Goal: Task Accomplishment & Management: Manage account settings

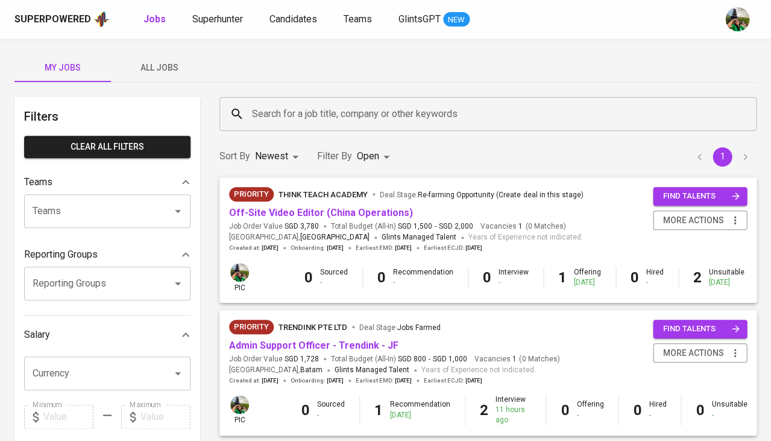
click at [490, 1] on div "Superpowered Jobs Superhunter Candidates Teams GlintsGPT NEW" at bounding box center [385, 19] width 771 height 39
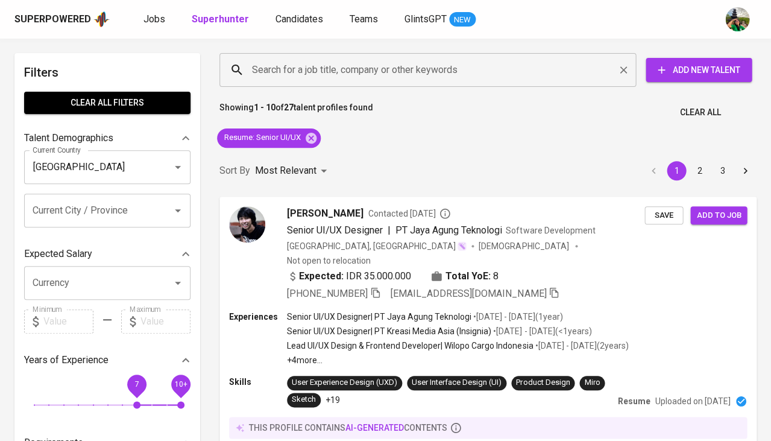
click at [279, 75] on input "Search for a job title, company or other keywords" at bounding box center [431, 70] width 364 height 23
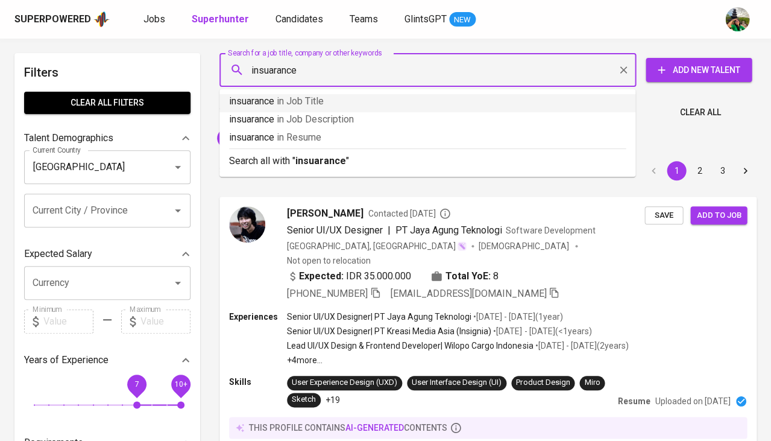
click at [272, 68] on input "insuarance" at bounding box center [431, 70] width 364 height 23
type input "insurance"
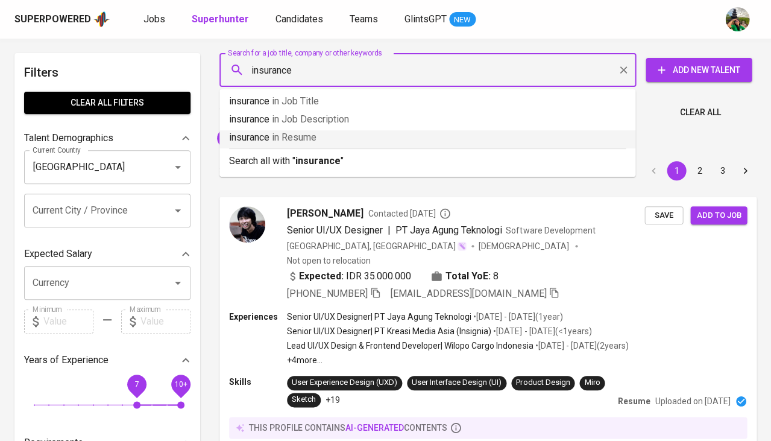
click at [309, 136] on span "in Resume" at bounding box center [294, 136] width 45 height 11
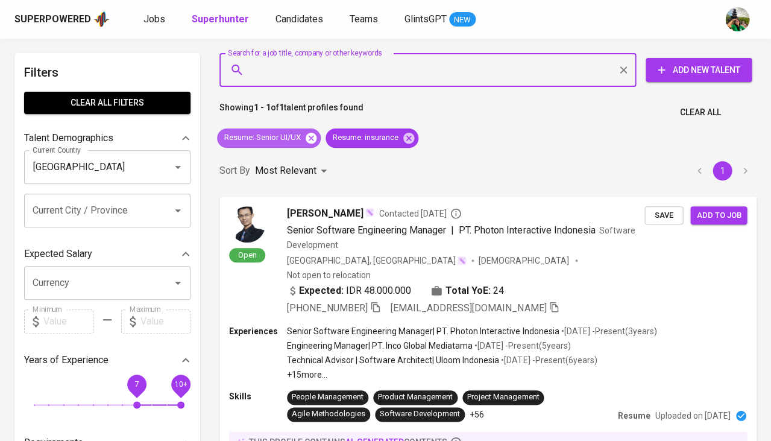
click at [311, 139] on icon at bounding box center [311, 137] width 11 height 11
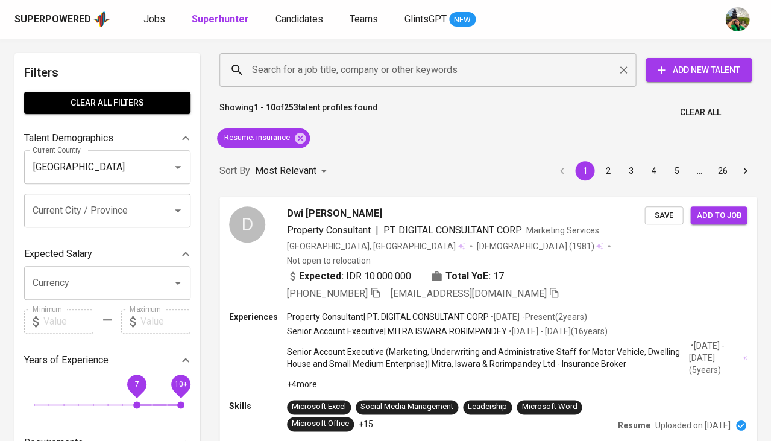
click at [296, 62] on input "Search for a job title, company or other keywords" at bounding box center [431, 70] width 364 height 23
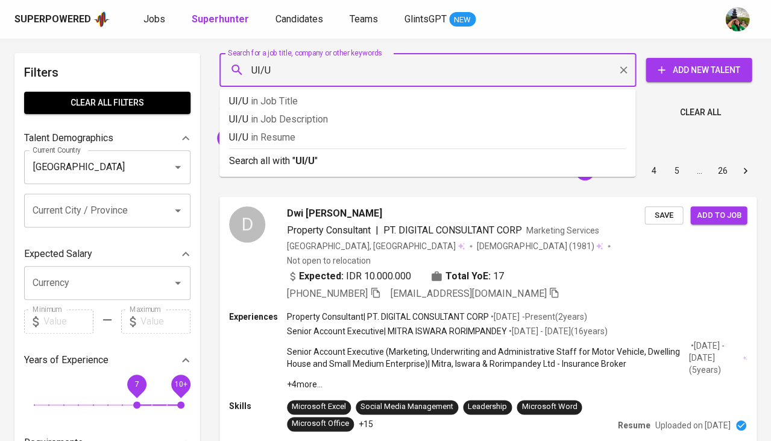
type input "UI/UX"
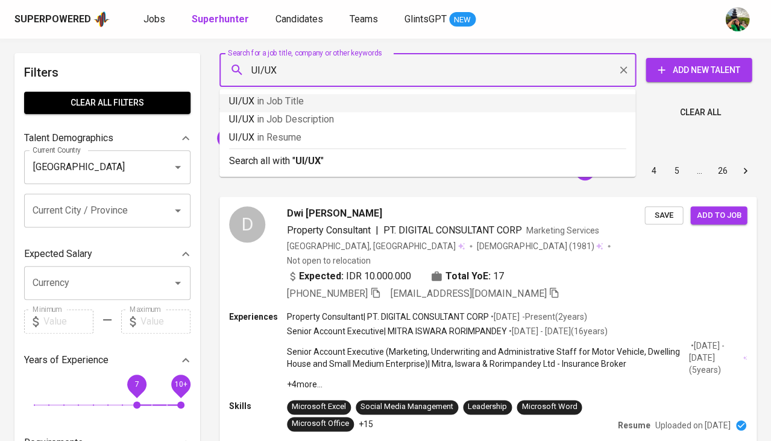
click at [308, 103] on p "UI/UX in Job Title" at bounding box center [427, 101] width 397 height 14
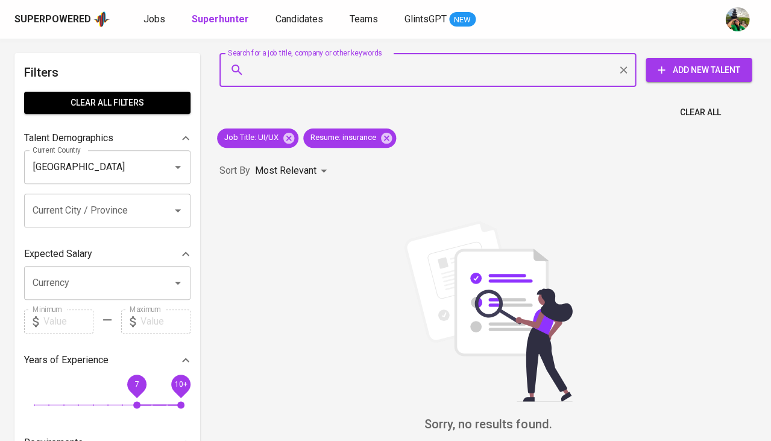
click at [116, 396] on span "7 10+" at bounding box center [107, 404] width 147 height 17
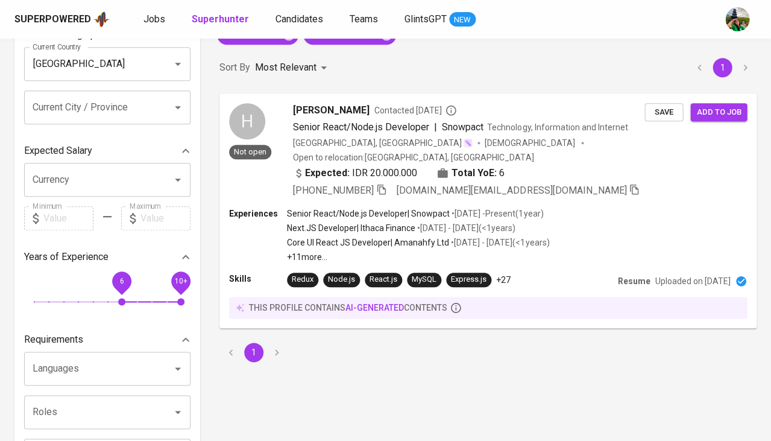
scroll to position [27, 0]
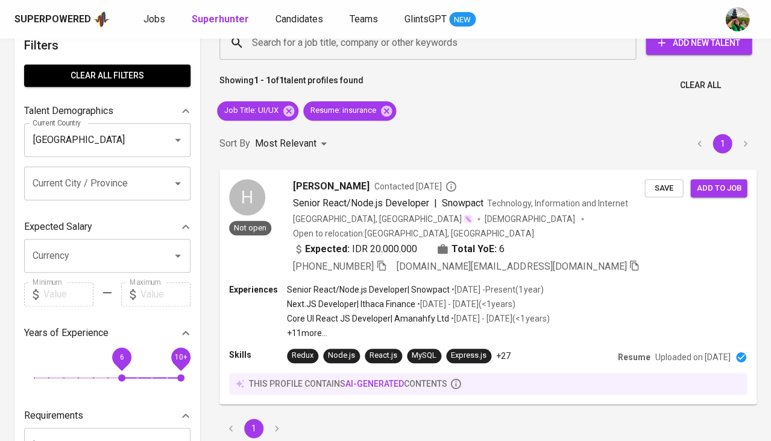
click at [109, 369] on span "6 10+" at bounding box center [107, 377] width 147 height 17
click at [90, 370] on span "5 10+" at bounding box center [107, 377] width 147 height 17
click at [73, 370] on span "4 10+" at bounding box center [107, 377] width 147 height 17
click at [394, 108] on div "Resume : insurance" at bounding box center [349, 110] width 93 height 19
click at [388, 111] on icon at bounding box center [386, 110] width 13 height 13
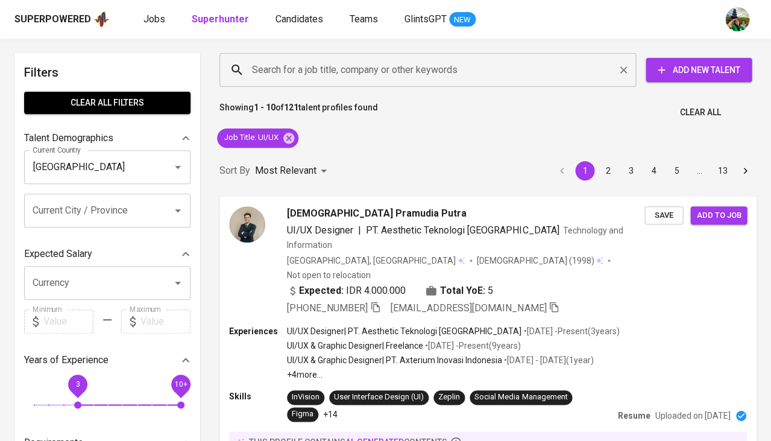
click at [314, 73] on input "Search for a job title, company or other keywords" at bounding box center [431, 70] width 364 height 23
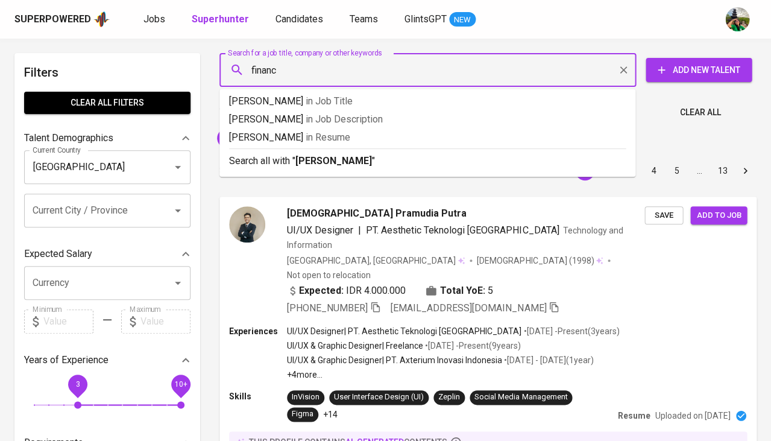
type input "finance"
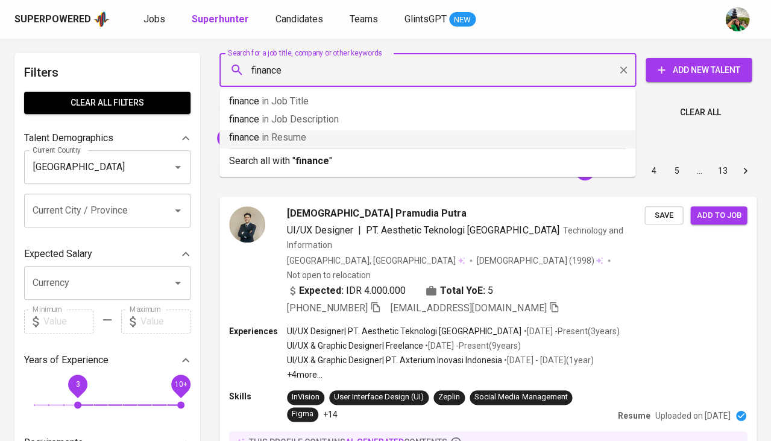
click at [297, 135] on span "in Resume" at bounding box center [284, 136] width 45 height 11
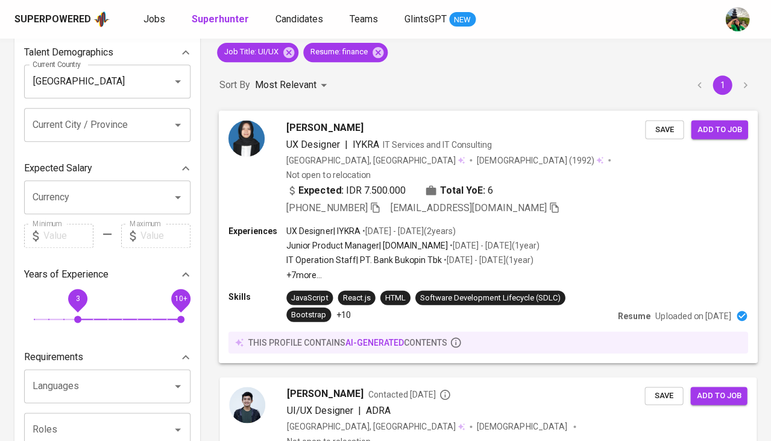
scroll to position [87, 0]
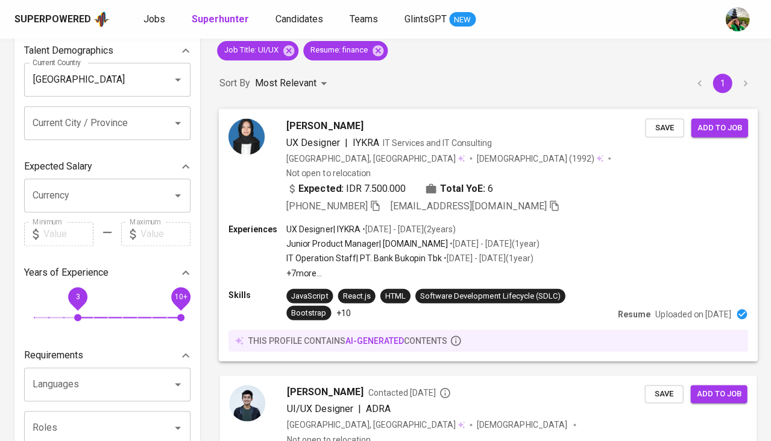
click at [313, 135] on span "UX Designer" at bounding box center [312, 142] width 53 height 14
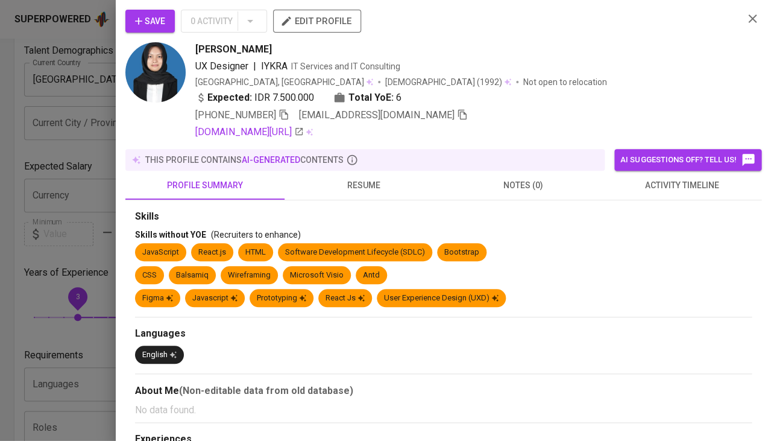
click at [691, 180] on span "activity timeline" at bounding box center [682, 185] width 145 height 15
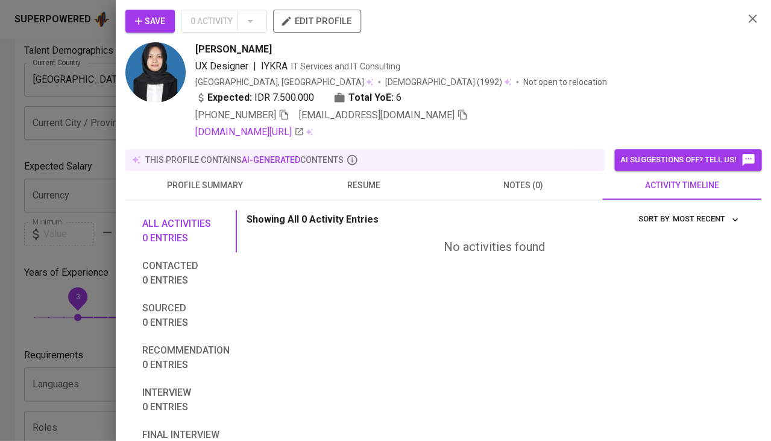
click at [382, 182] on span "resume" at bounding box center [364, 185] width 145 height 15
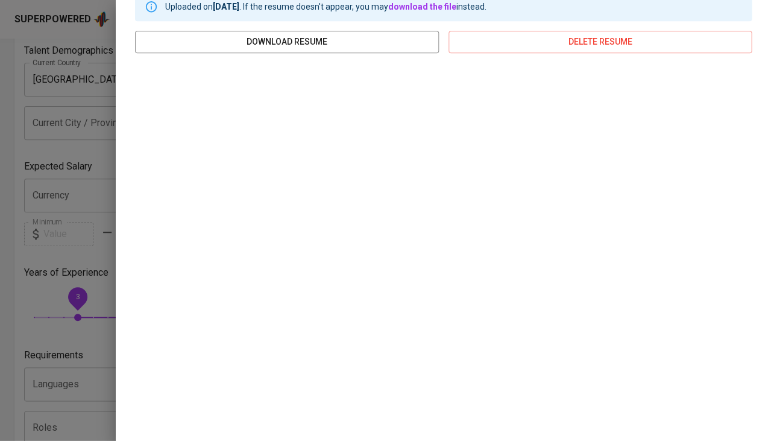
scroll to position [218, 0]
click at [101, 262] on div at bounding box center [385, 220] width 771 height 441
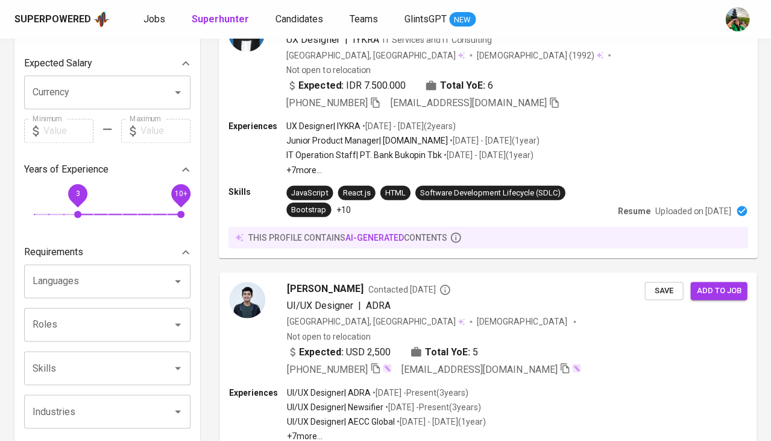
scroll to position [191, 0]
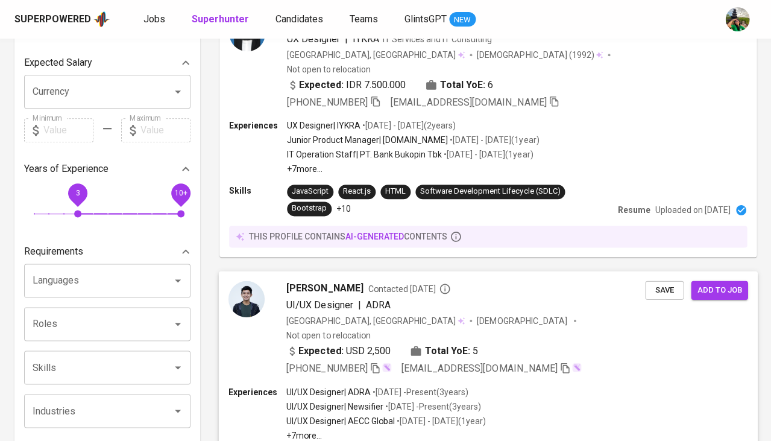
click at [289, 280] on span "Muhamad Fachry Nurdiansyah" at bounding box center [324, 287] width 77 height 14
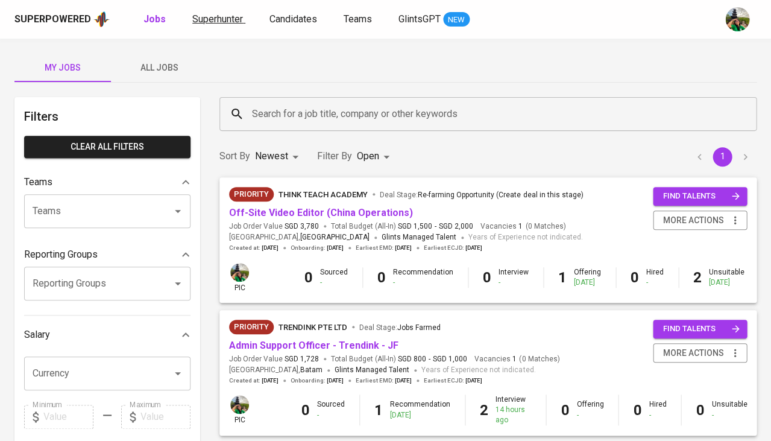
click at [229, 21] on span "Superhunter" at bounding box center [217, 18] width 51 height 11
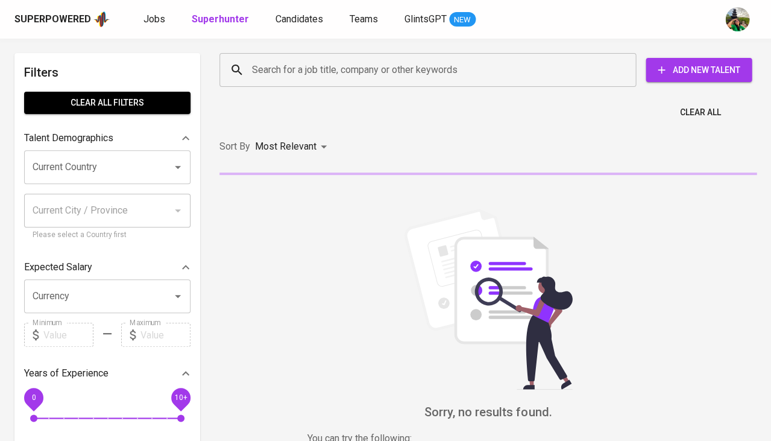
click at [306, 84] on div "Search for a job title, company or other keywords" at bounding box center [428, 70] width 417 height 34
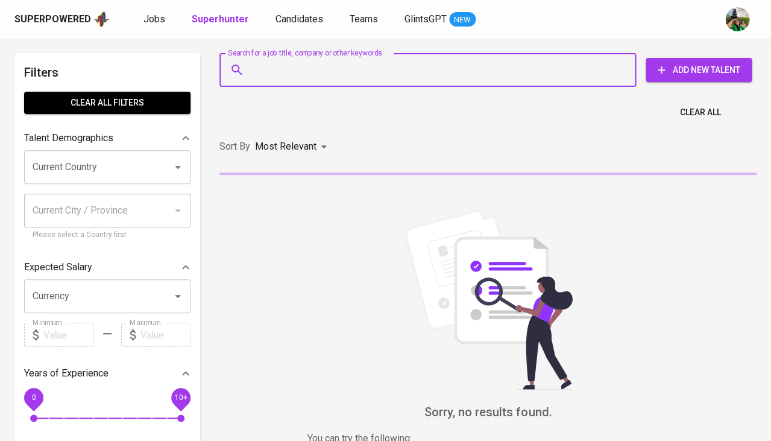
paste input "[EMAIL_ADDRESS][DOMAIN_NAME]"
type input "[EMAIL_ADDRESS][DOMAIN_NAME]"
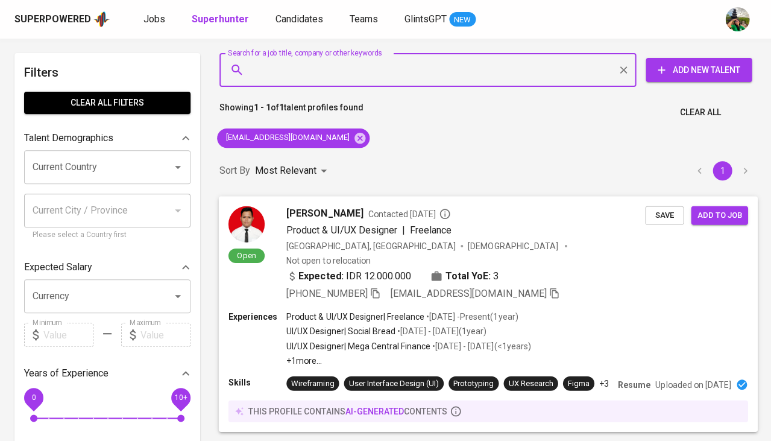
click at [645, 211] on button "Save" at bounding box center [664, 215] width 39 height 19
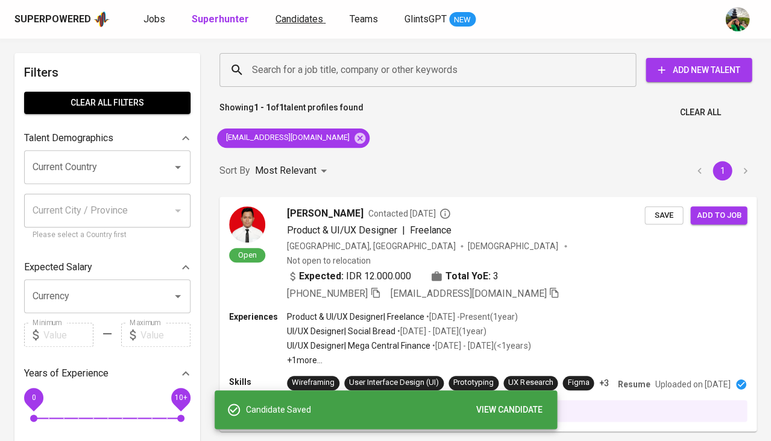
click at [279, 24] on span "Candidates" at bounding box center [300, 18] width 48 height 11
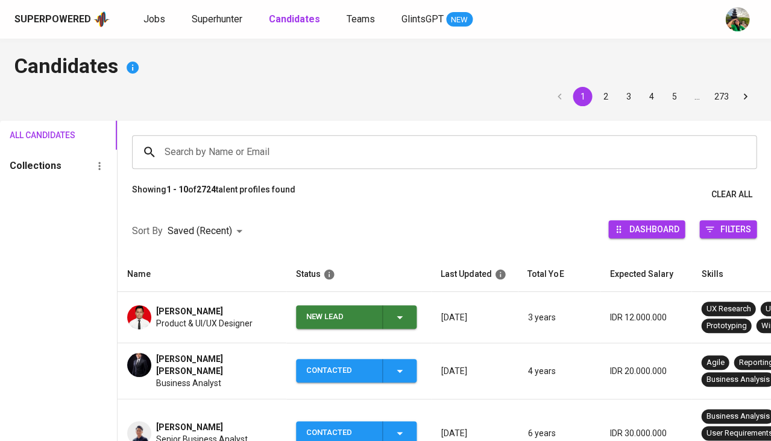
click at [216, 311] on span "[PERSON_NAME]" at bounding box center [189, 311] width 67 height 12
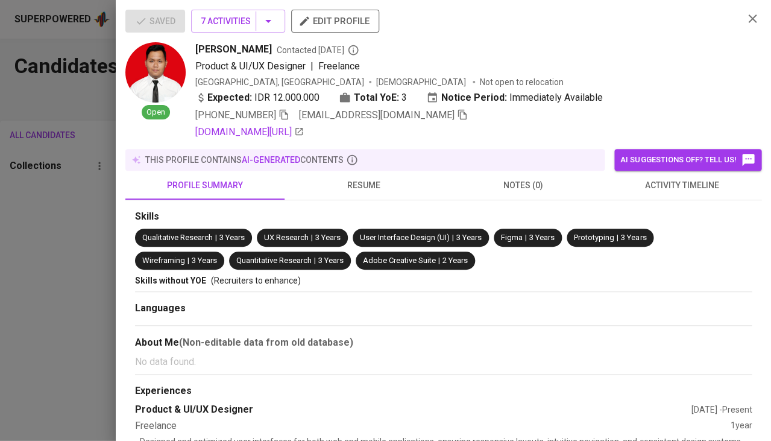
click at [698, 188] on span "activity timeline" at bounding box center [682, 185] width 145 height 15
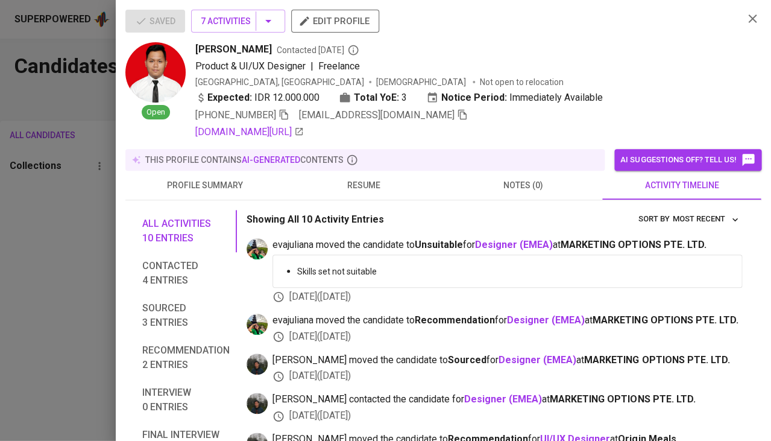
click at [40, 353] on div at bounding box center [385, 220] width 771 height 441
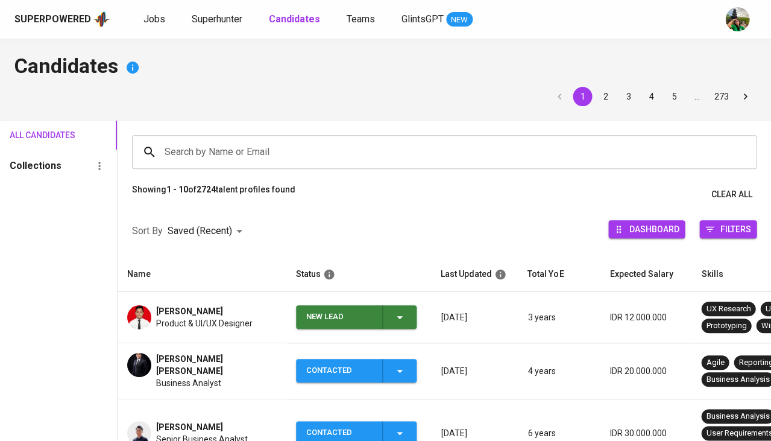
click at [378, 318] on div "New Lead" at bounding box center [356, 317] width 101 height 24
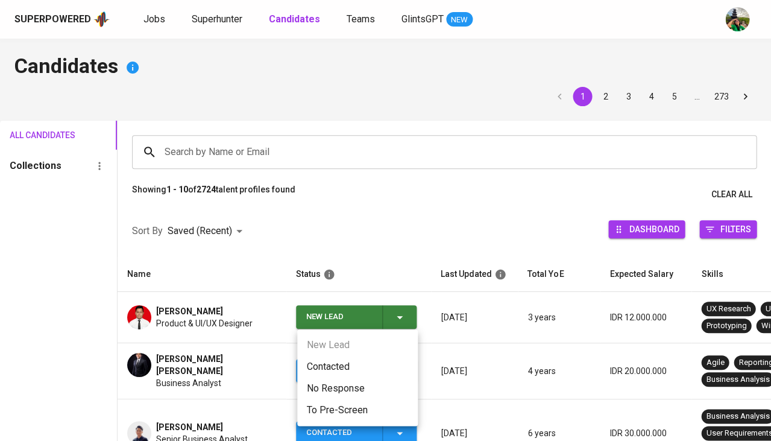
click at [344, 369] on li "Contacted" at bounding box center [357, 367] width 121 height 22
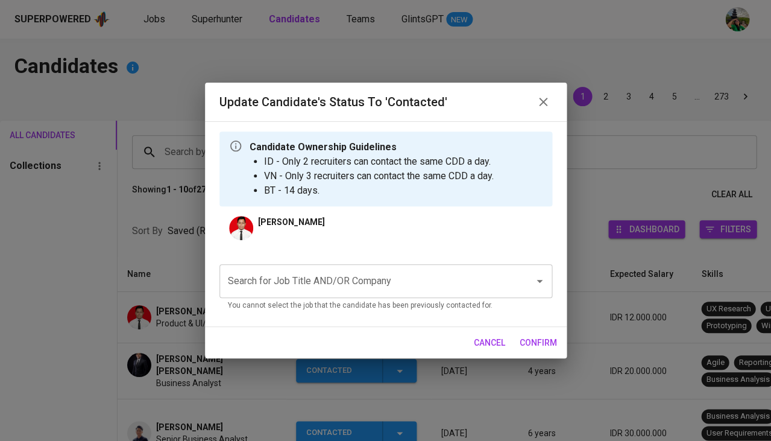
click at [302, 281] on input "Search for Job Title AND/OR Company" at bounding box center [369, 281] width 288 height 23
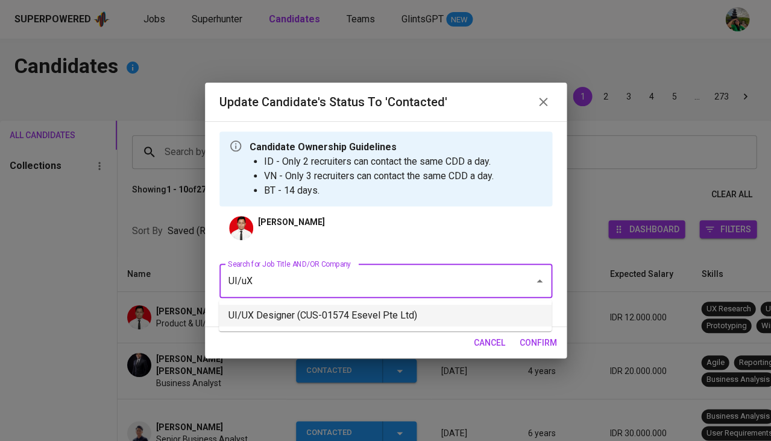
click at [312, 325] on li "UI/UX Designer (CUS-01574 Esevel Pte Ltd)" at bounding box center [385, 316] width 333 height 22
type input "UI/uX"
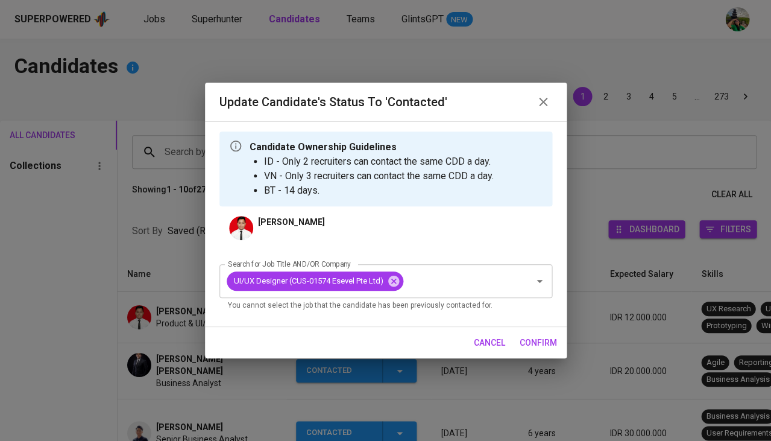
click at [565, 334] on div "cancel confirm" at bounding box center [386, 343] width 362 height 32
click at [543, 340] on span "confirm" at bounding box center [538, 342] width 37 height 15
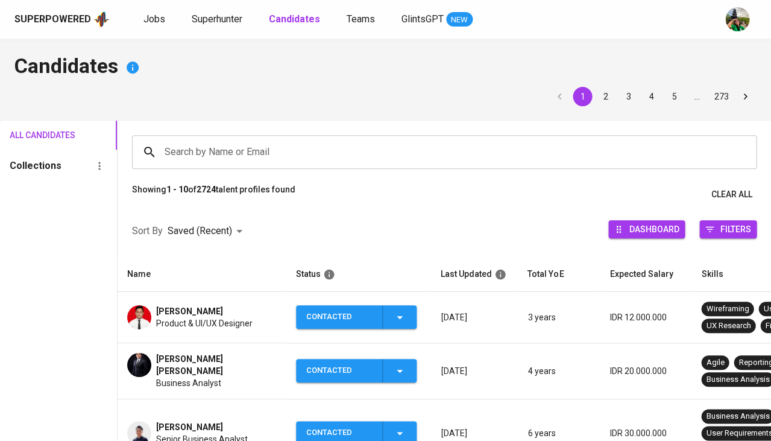
click at [186, 16] on div "Jobs Superhunter Candidates Teams GlintsGPT NEW" at bounding box center [308, 19] width 329 height 15
click at [209, 16] on span "Superhunter" at bounding box center [217, 18] width 51 height 11
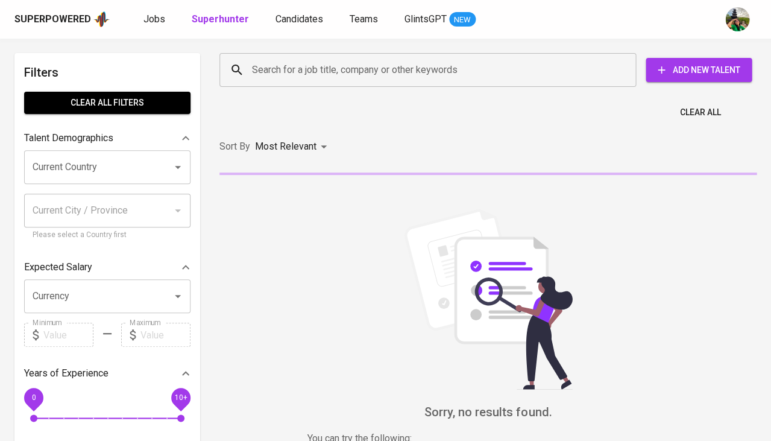
click at [298, 70] on input "Search for a job title, company or other keywords" at bounding box center [431, 70] width 364 height 23
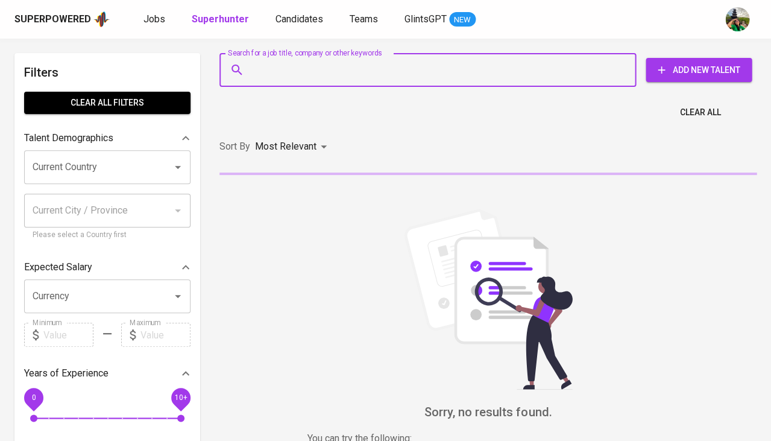
paste input "[EMAIL_ADDRESS][DOMAIN_NAME]"
type input "[EMAIL_ADDRESS][DOMAIN_NAME]"
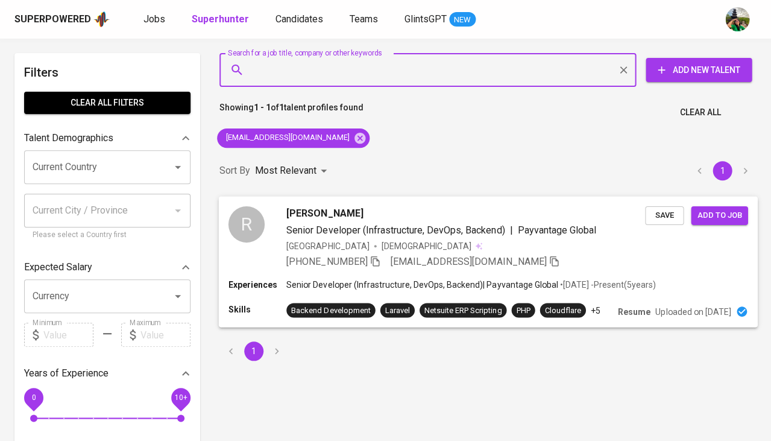
click at [660, 212] on span "Save" at bounding box center [664, 215] width 27 height 14
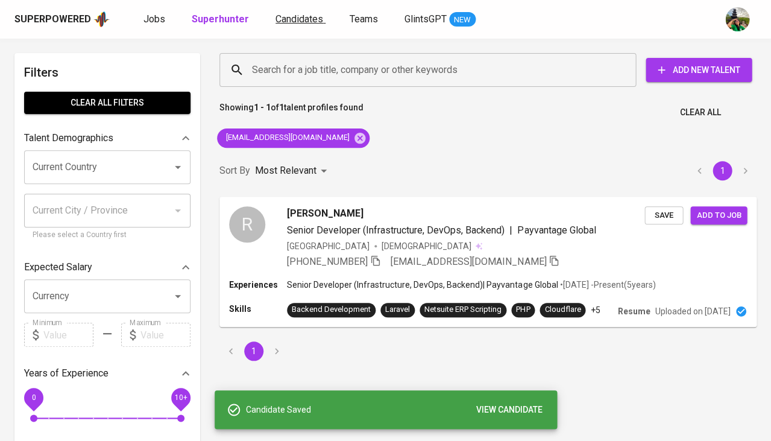
click at [276, 20] on span "Candidates" at bounding box center [300, 18] width 48 height 11
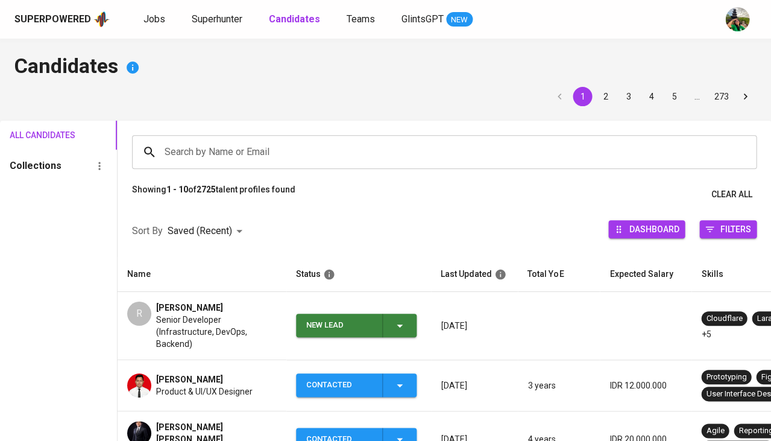
click at [396, 318] on icon "button" at bounding box center [400, 325] width 14 height 14
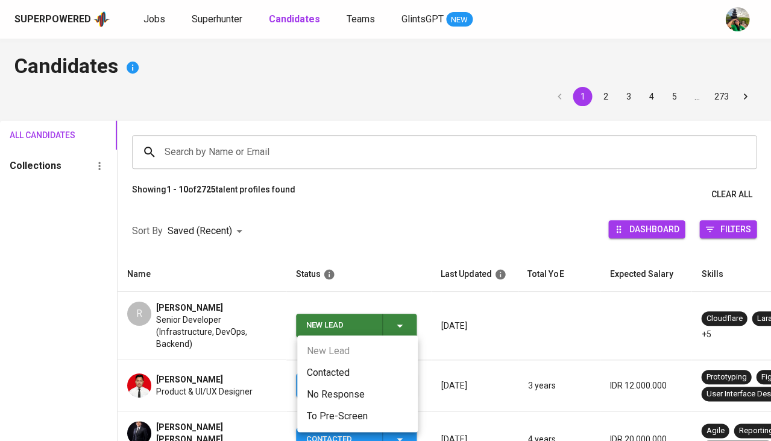
click at [342, 363] on li "Contacted" at bounding box center [357, 373] width 121 height 22
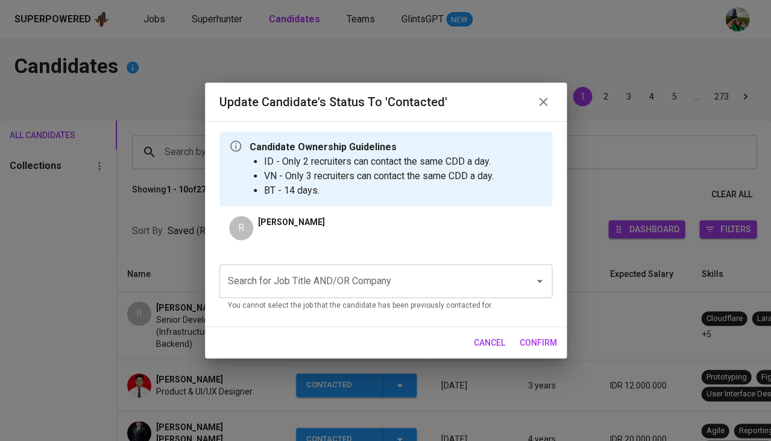
click at [337, 277] on input "Search for Job Title AND/OR Company" at bounding box center [369, 281] width 288 height 23
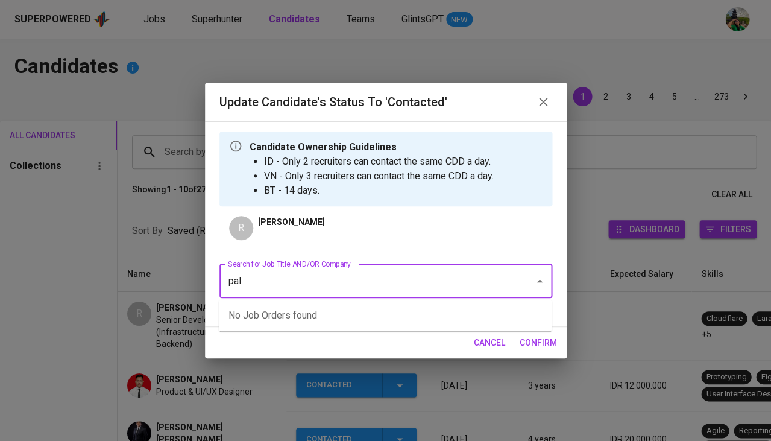
type input "palo"
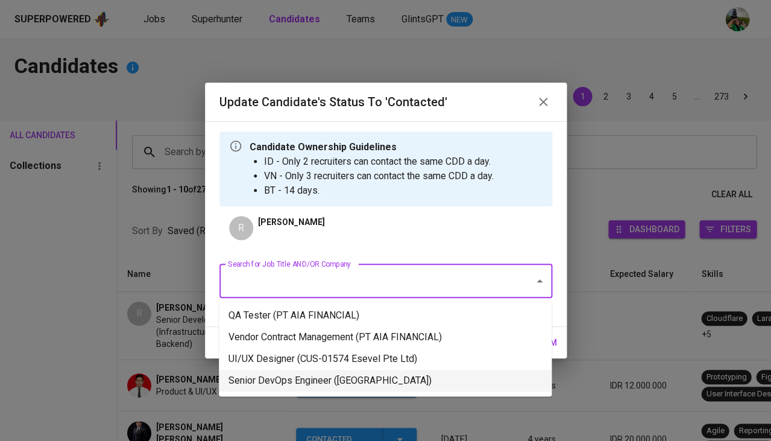
click at [326, 377] on li "Senior DevOps Engineer (Palo IT)" at bounding box center [385, 381] width 333 height 22
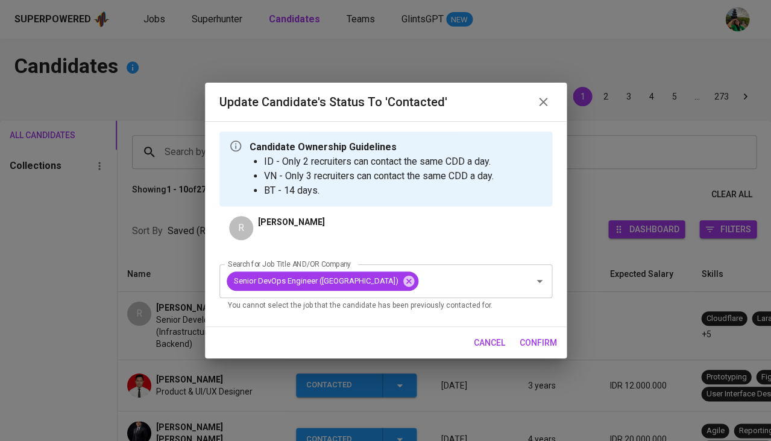
click at [545, 337] on span "confirm" at bounding box center [538, 342] width 37 height 15
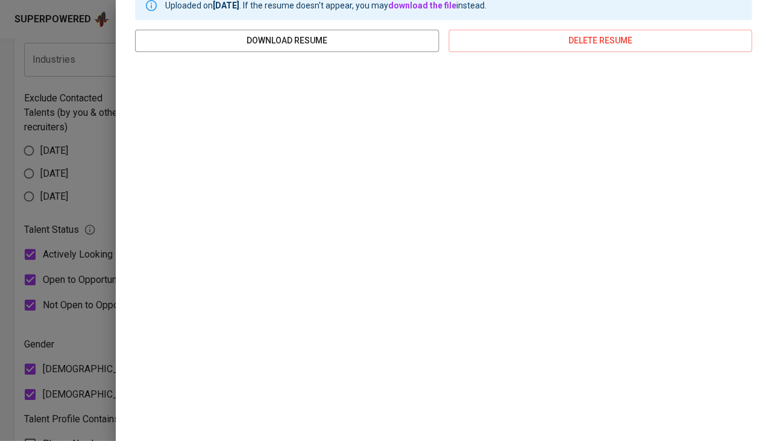
scroll to position [201, 0]
click at [71, 342] on div at bounding box center [385, 220] width 771 height 441
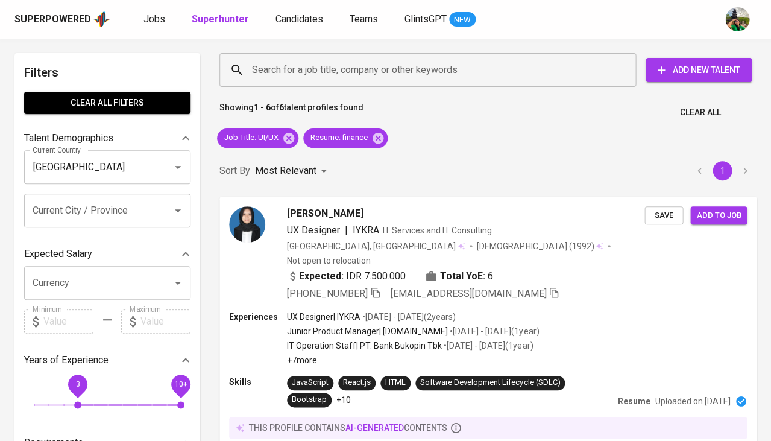
scroll to position [0, 0]
click at [712, 107] on span "Clear All" at bounding box center [700, 112] width 41 height 15
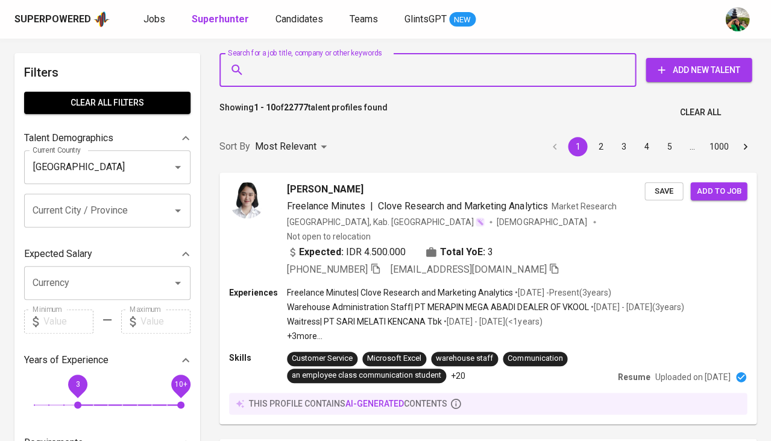
click at [306, 68] on input "Search for a job title, company or other keywords" at bounding box center [431, 70] width 364 height 23
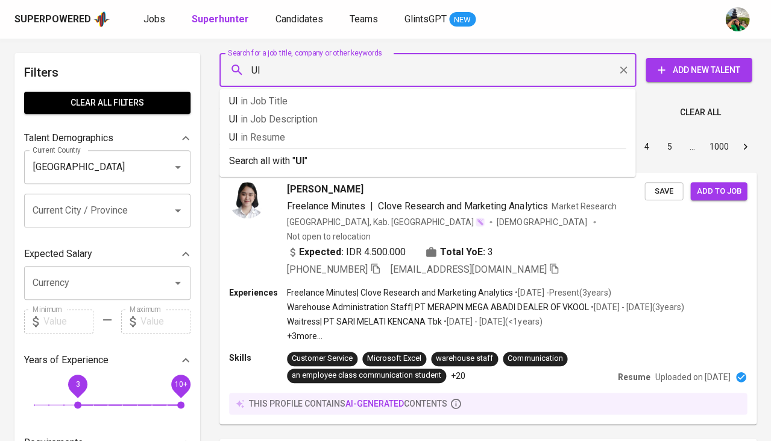
type input "U"
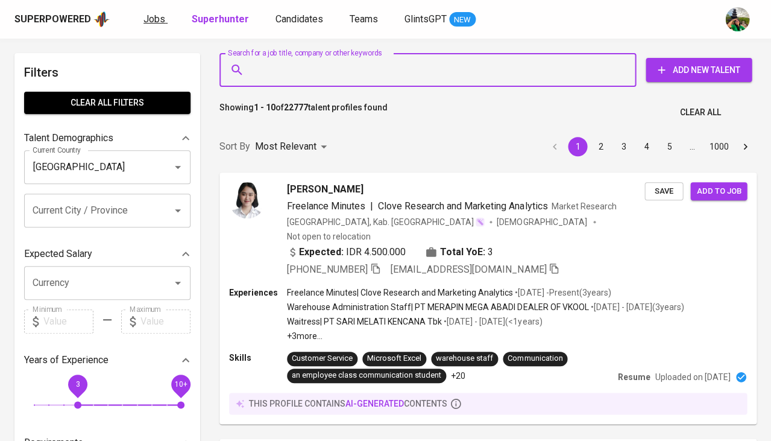
click at [151, 19] on span "Jobs" at bounding box center [155, 18] width 22 height 11
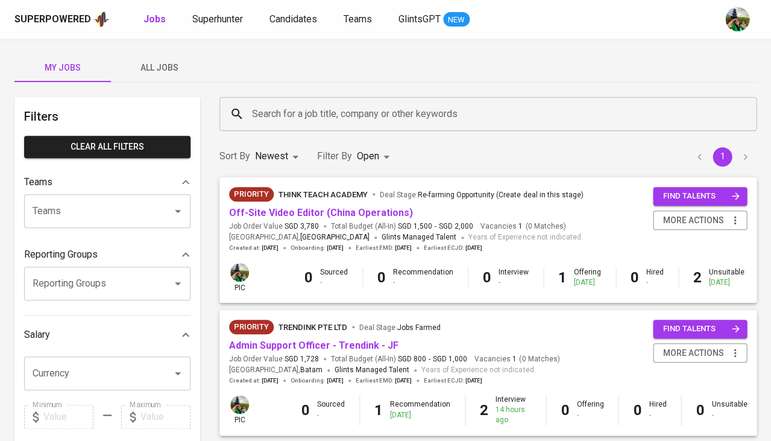
click at [163, 63] on span "All Jobs" at bounding box center [159, 67] width 82 height 15
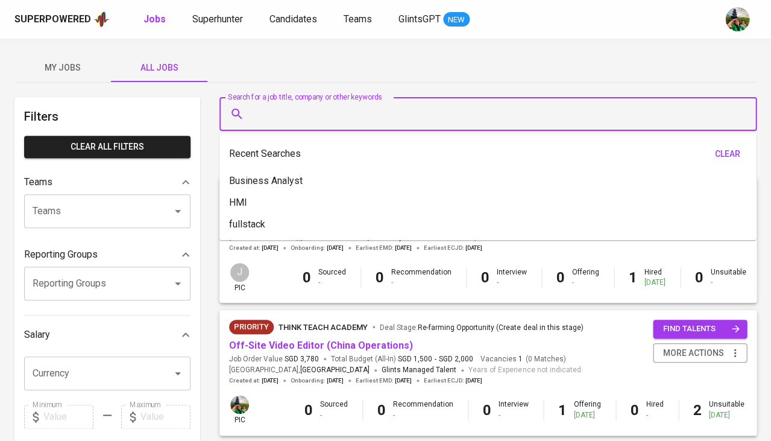
click at [329, 105] on input "Search for a job title, company or other keywords" at bounding box center [491, 114] width 484 height 23
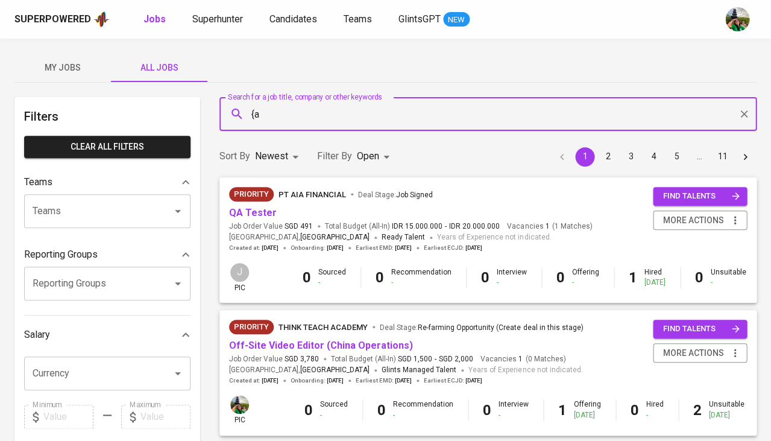
type input "{"
type input "palo"
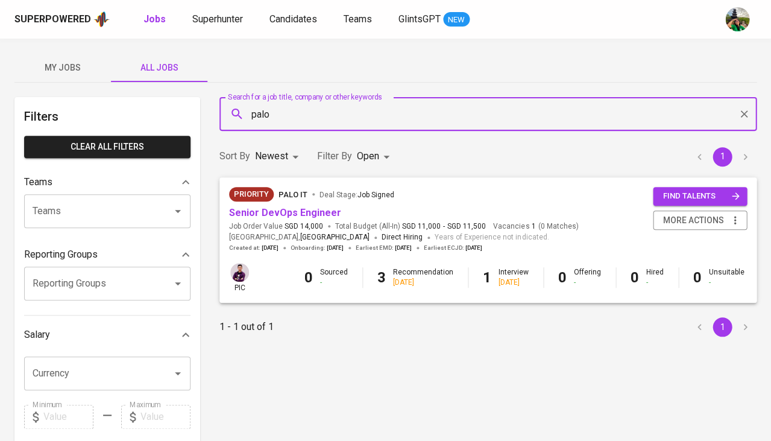
click at [365, 160] on body "Superpowered Jobs Superhunter Candidates Teams GlintsGPT NEW My Jobs All Jobs F…" at bounding box center [385, 411] width 771 height 823
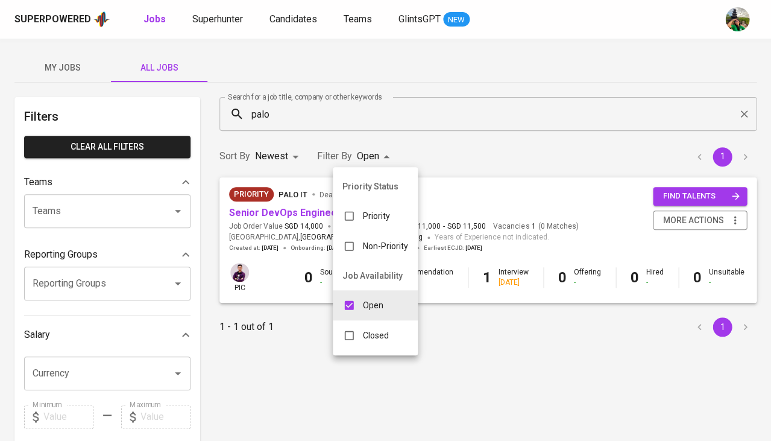
click at [343, 336] on input "checkbox" at bounding box center [349, 335] width 23 height 23
checkbox input "true"
type input "OPEN,CLOSE"
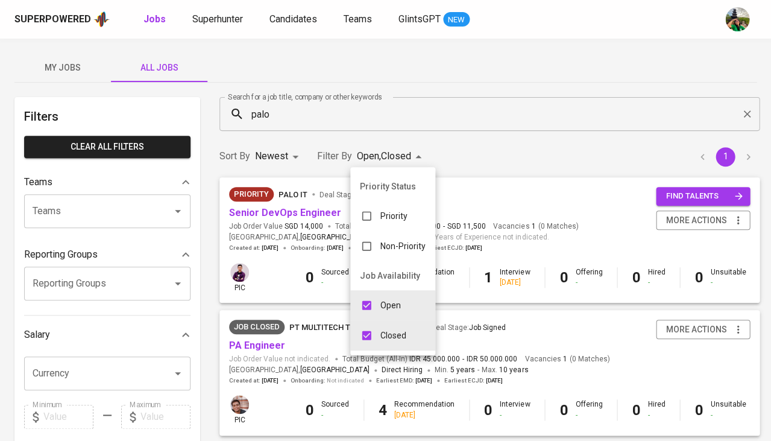
click at [499, 165] on div at bounding box center [385, 220] width 771 height 441
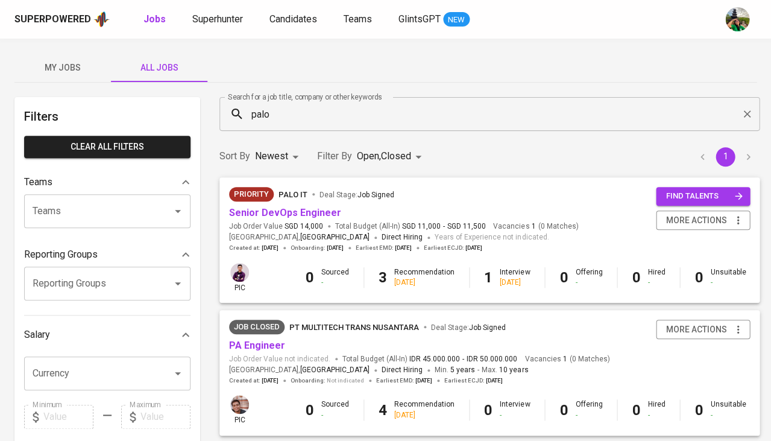
click at [285, 113] on input "palo" at bounding box center [492, 114] width 487 height 23
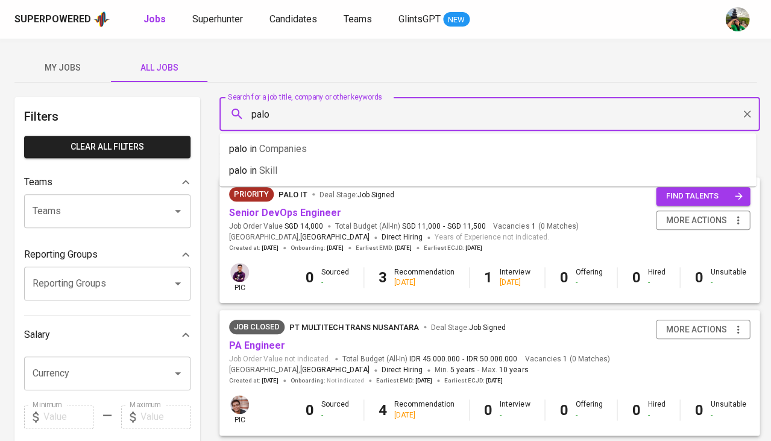
click at [285, 113] on input "palo" at bounding box center [492, 114] width 487 height 23
type input "devops"
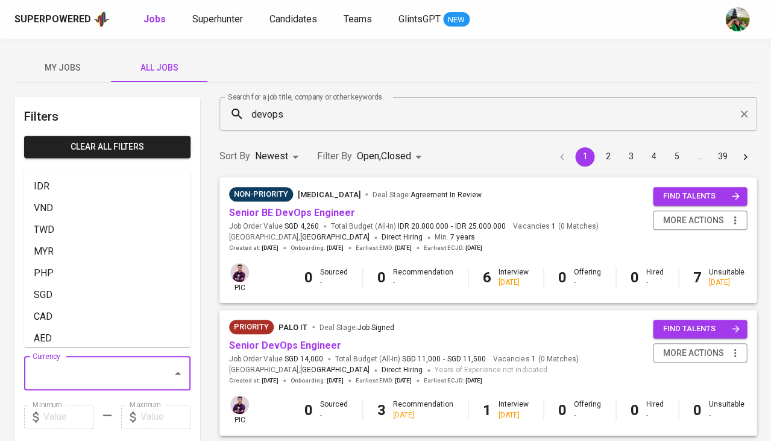
click at [124, 362] on input "Currency" at bounding box center [91, 373] width 122 height 23
click at [87, 290] on li "SGD" at bounding box center [107, 295] width 166 height 22
type input "SGD"
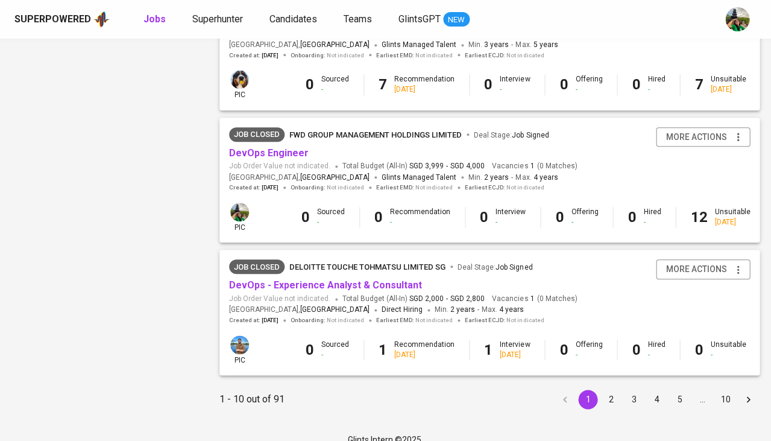
scroll to position [1136, 0]
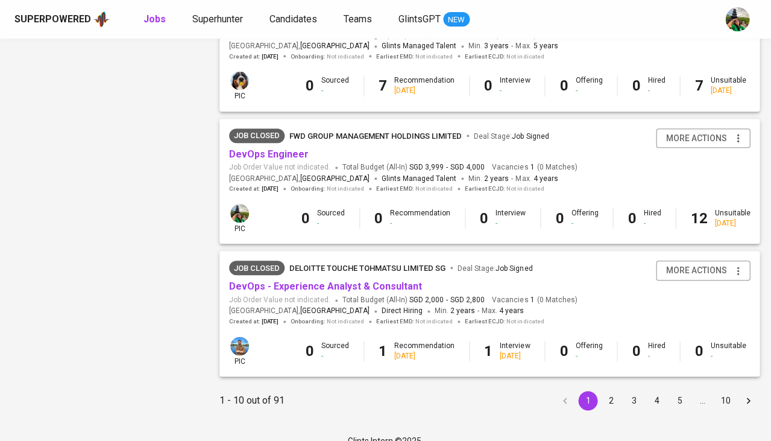
click at [604, 391] on button "2" at bounding box center [610, 400] width 19 height 19
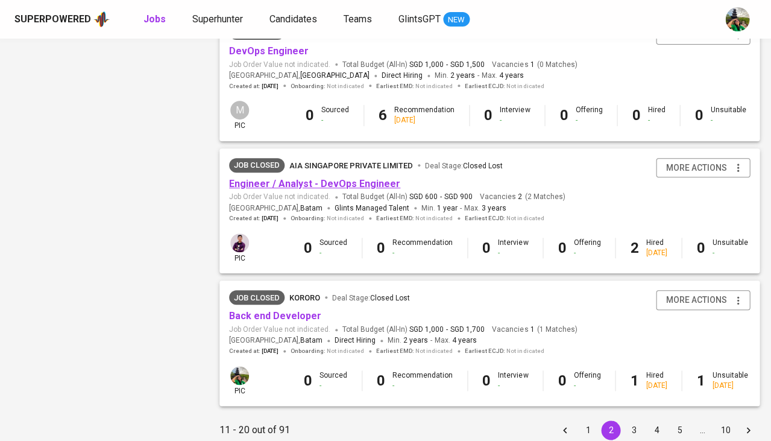
scroll to position [1091, 0]
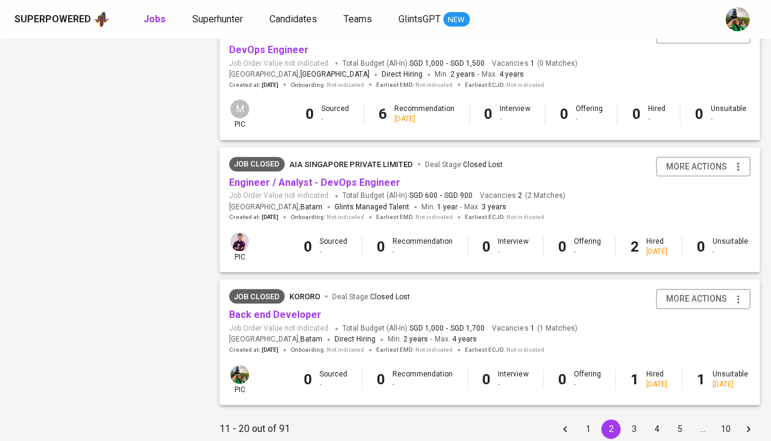
click at [629, 419] on button "3" at bounding box center [633, 428] width 19 height 19
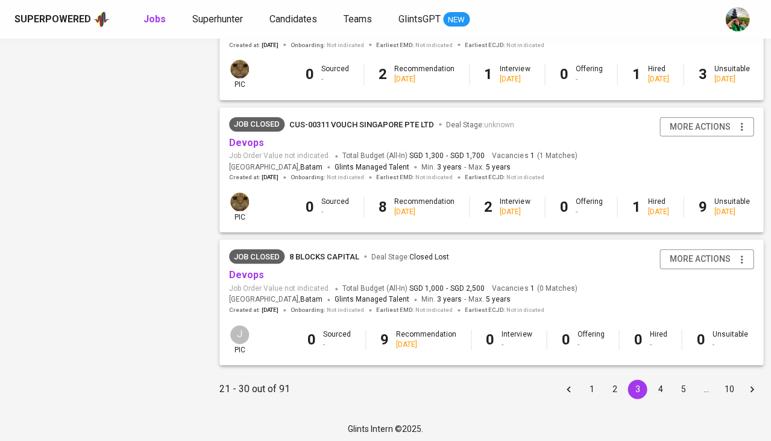
scroll to position [1128, 0]
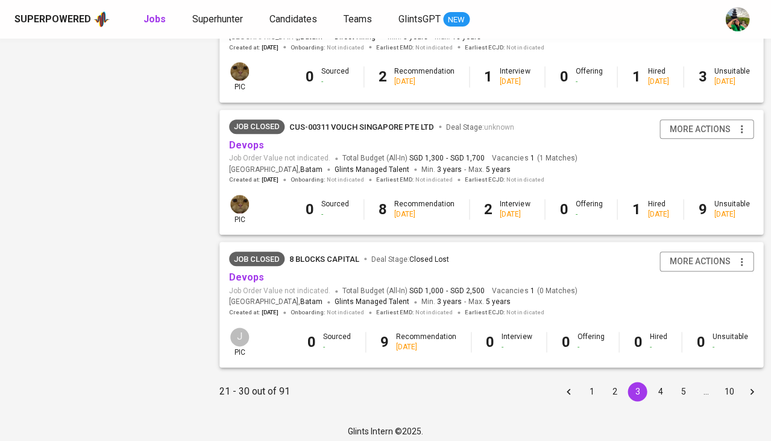
click at [653, 385] on button "4" at bounding box center [660, 391] width 19 height 19
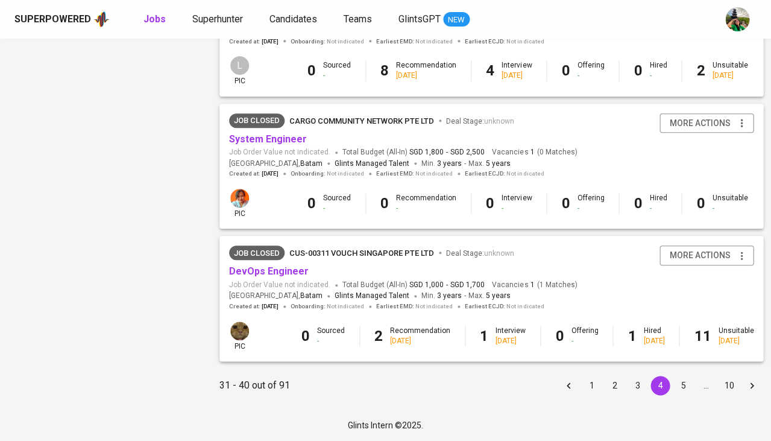
scroll to position [1137, 0]
click at [674, 384] on button "5" at bounding box center [683, 385] width 19 height 19
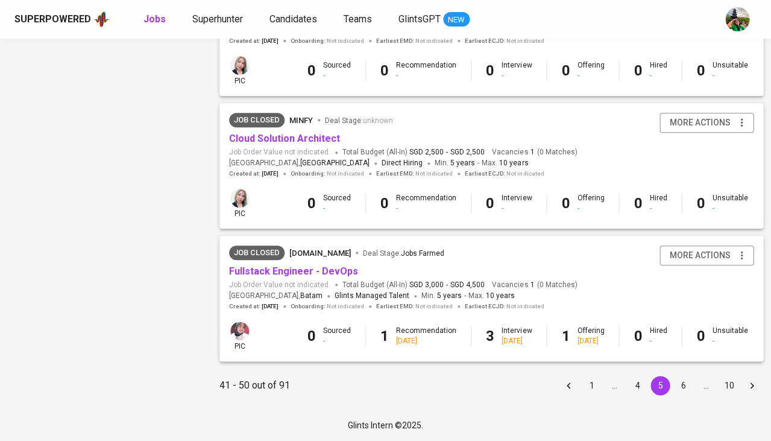
scroll to position [1116, 0]
click at [675, 385] on button "6" at bounding box center [683, 385] width 19 height 19
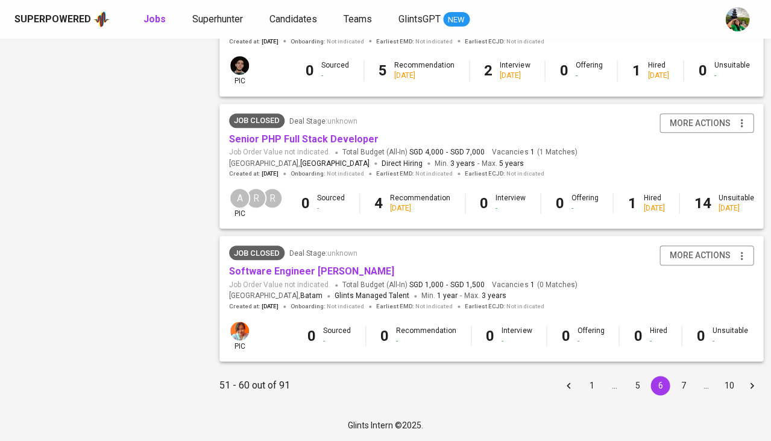
scroll to position [1137, 0]
click at [677, 386] on button "7" at bounding box center [683, 385] width 19 height 19
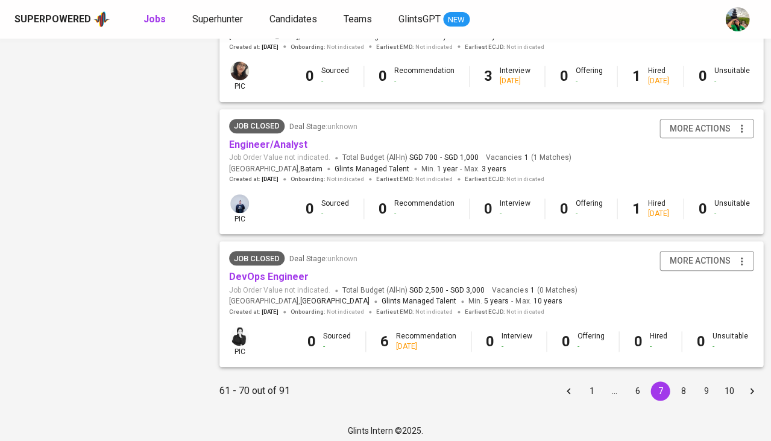
scroll to position [1128, 0]
click at [675, 385] on button "8" at bounding box center [683, 391] width 19 height 19
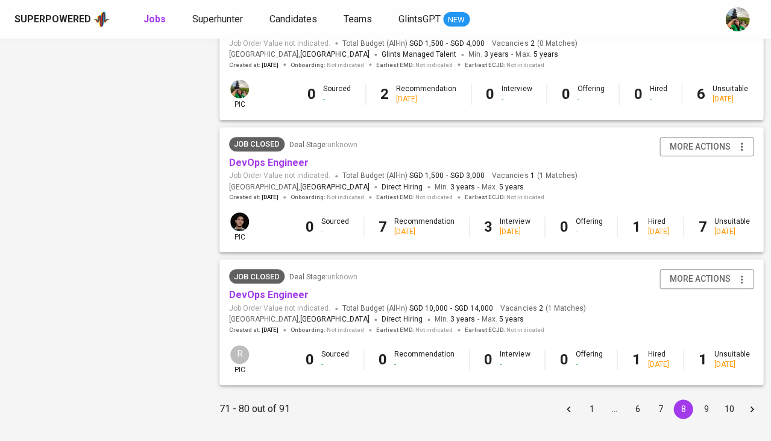
scroll to position [1113, 0]
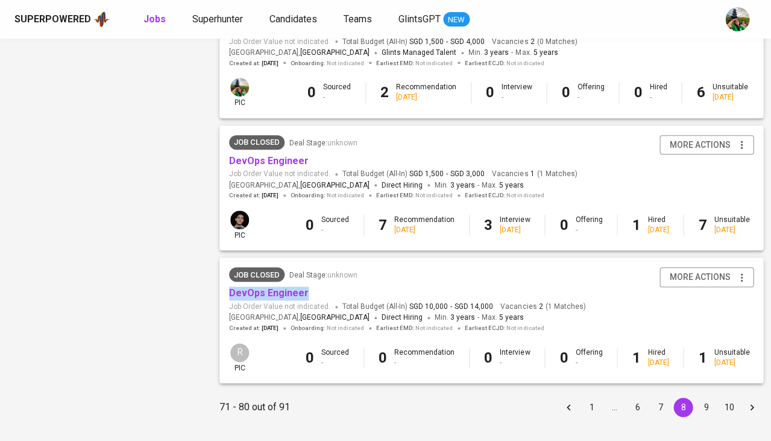
click at [697, 407] on button "9" at bounding box center [706, 406] width 19 height 19
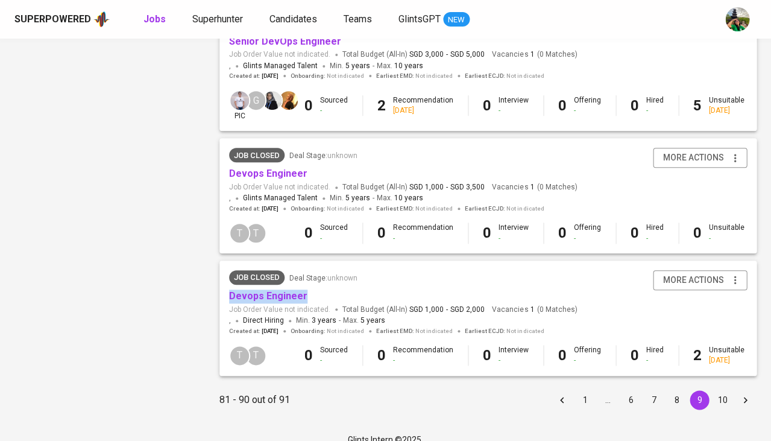
scroll to position [1089, 0]
click at [586, 391] on button "1" at bounding box center [584, 400] width 19 height 19
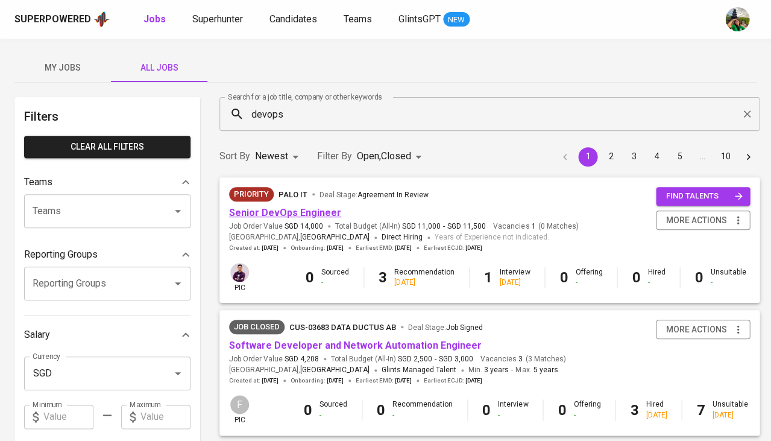
click at [298, 209] on link "Senior DevOps Engineer" at bounding box center [285, 212] width 112 height 11
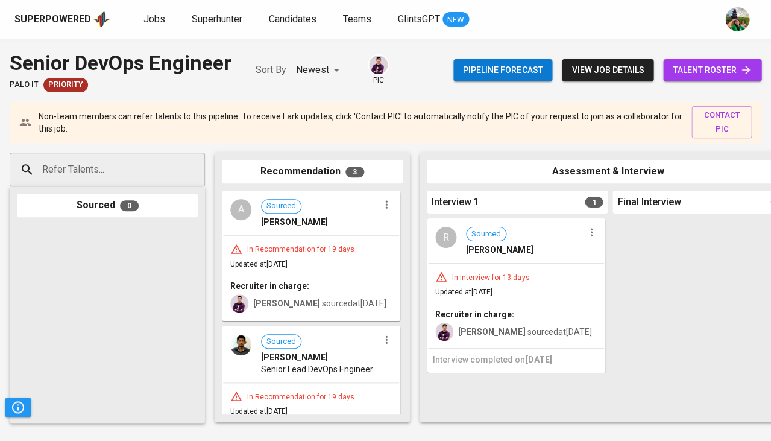
click at [631, 73] on span "view job details" at bounding box center [608, 70] width 72 height 15
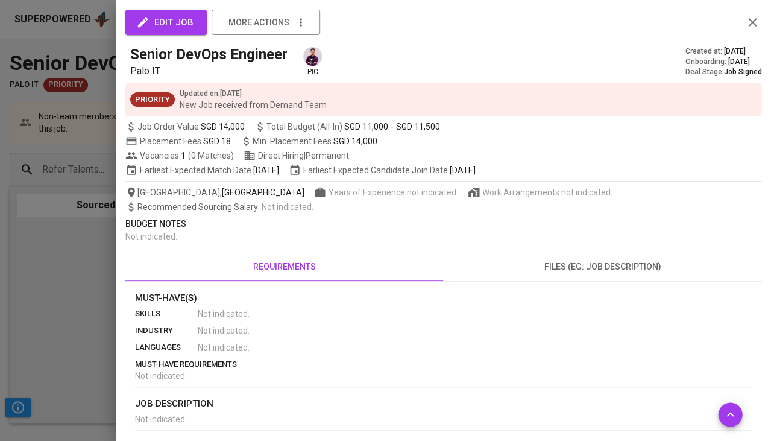
scroll to position [82, 0]
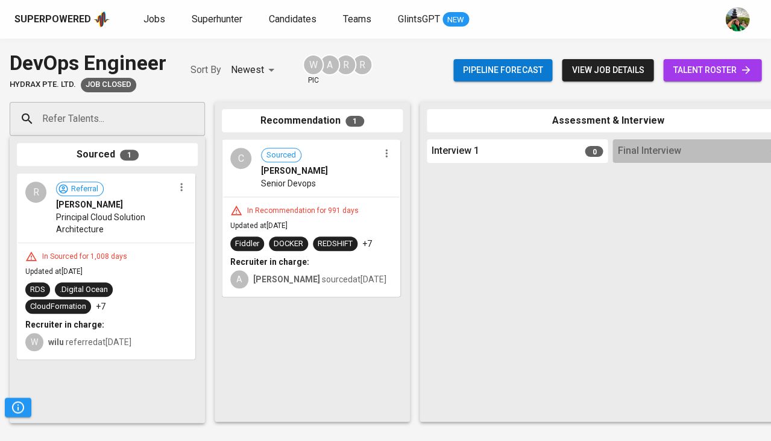
click at [362, 213] on div "In Recommendation for 991 days" at bounding box center [311, 210] width 162 height 12
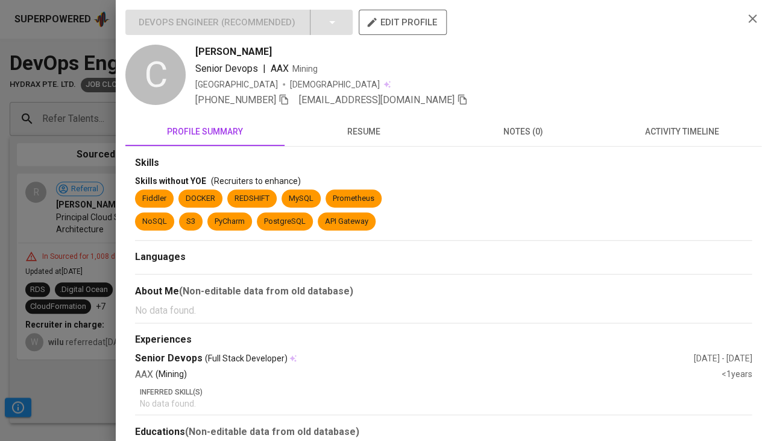
click at [353, 138] on span "resume" at bounding box center [364, 131] width 145 height 15
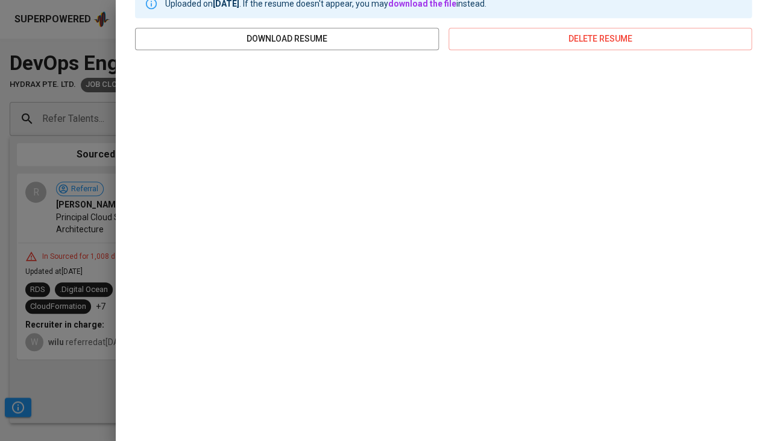
scroll to position [167, 0]
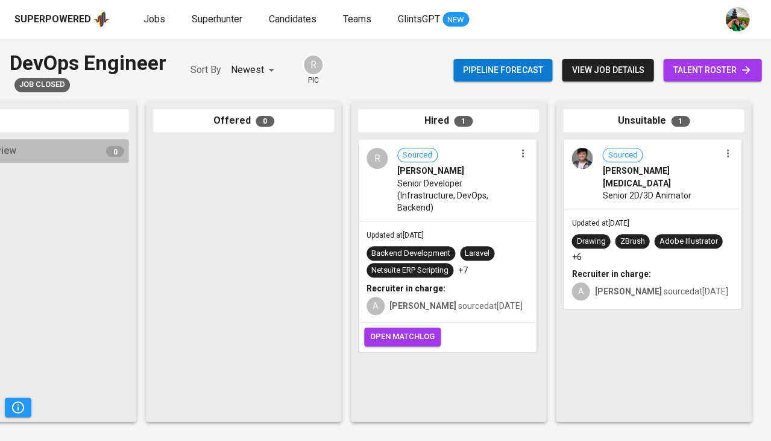
scroll to position [0, 665]
click at [461, 212] on span "Senior Developer (Infrastructure, DevOps, Backend)" at bounding box center [456, 195] width 118 height 36
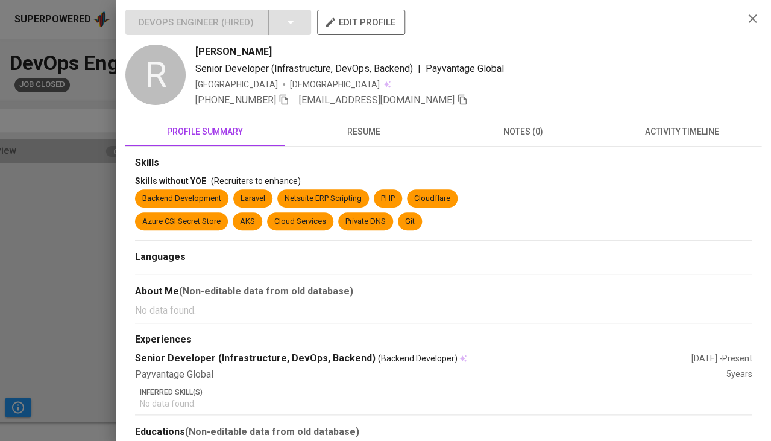
click at [372, 140] on button "resume" at bounding box center [364, 131] width 159 height 29
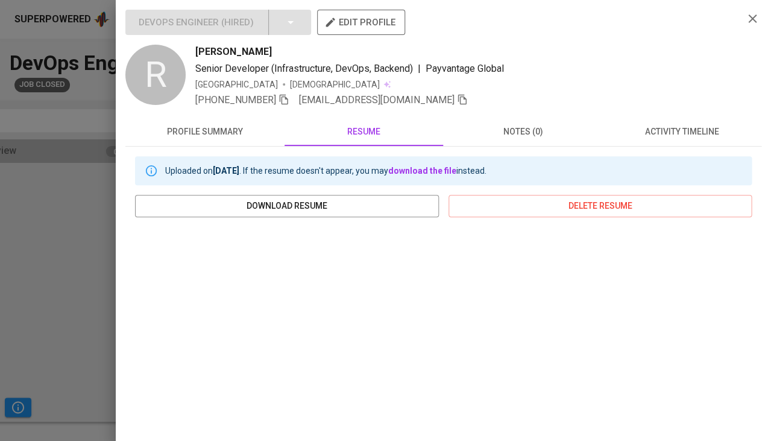
scroll to position [0, 0]
click at [656, 124] on span "activity timeline" at bounding box center [682, 131] width 145 height 15
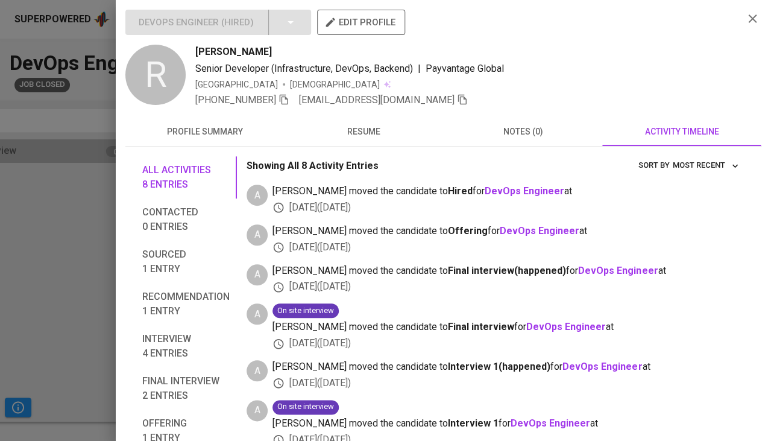
click at [222, 121] on button "profile summary" at bounding box center [204, 131] width 159 height 29
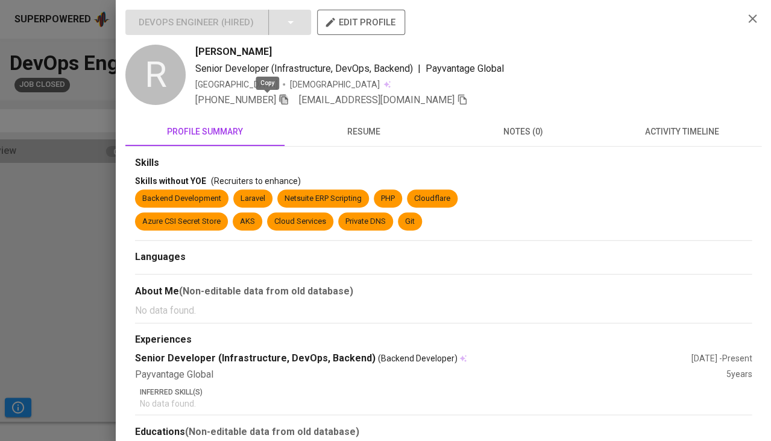
click at [279, 95] on icon "button" at bounding box center [284, 99] width 11 height 11
click at [457, 98] on icon "button" at bounding box center [462, 99] width 11 height 11
click at [58, 248] on div at bounding box center [385, 220] width 771 height 441
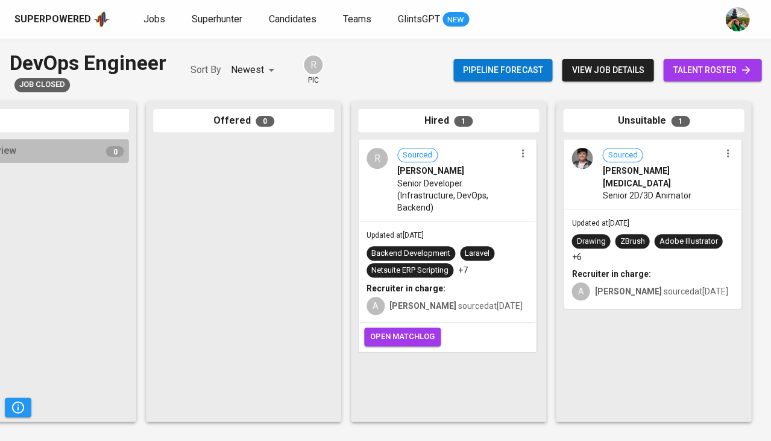
scroll to position [0, 665]
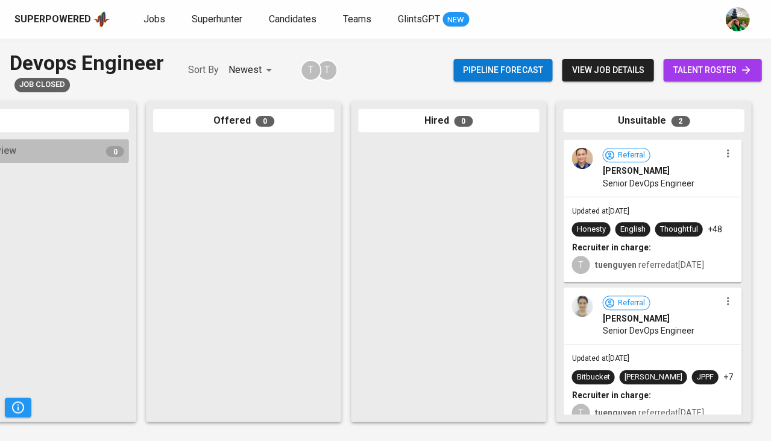
scroll to position [0, 665]
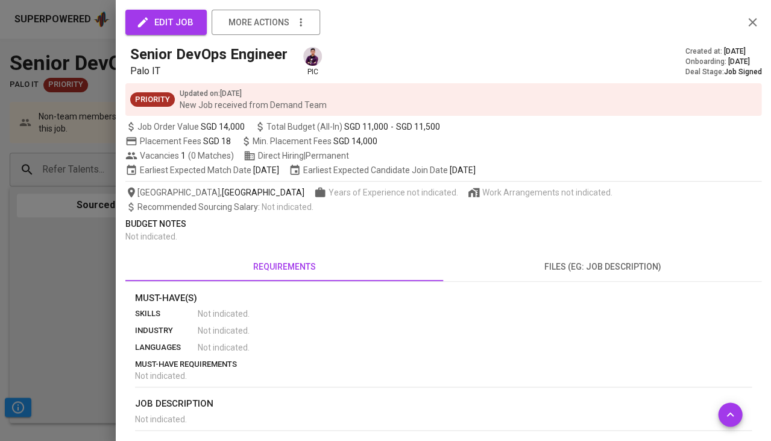
scroll to position [82, 0]
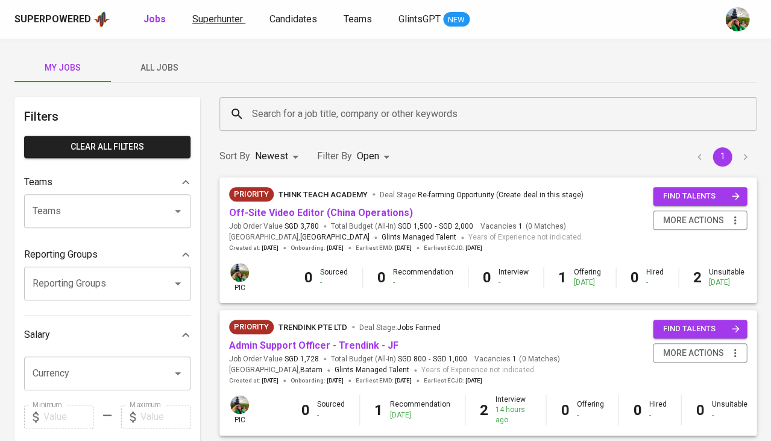
click at [224, 12] on link "Superhunter" at bounding box center [218, 19] width 53 height 15
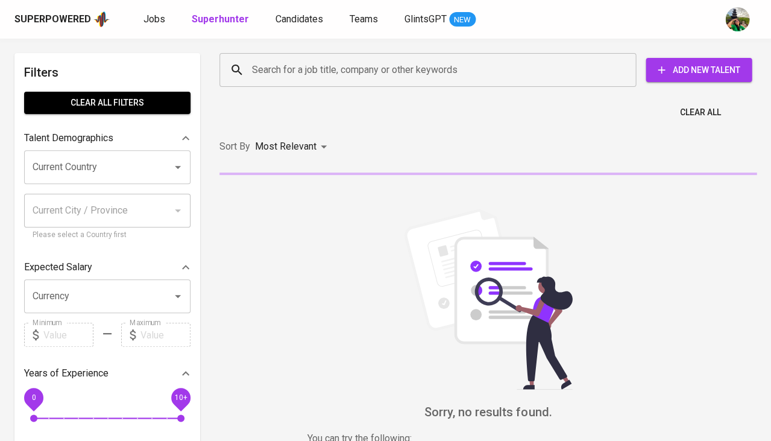
click at [296, 75] on input "Search for a job title, company or other keywords" at bounding box center [431, 70] width 364 height 23
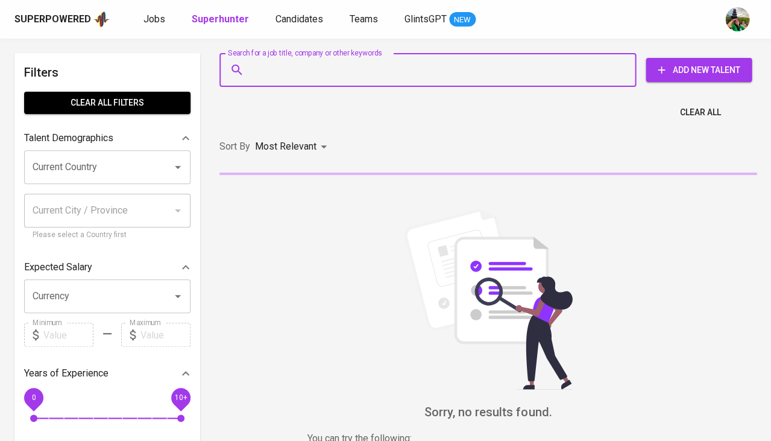
paste input "[EMAIL_ADDRESS][DOMAIN_NAME]"
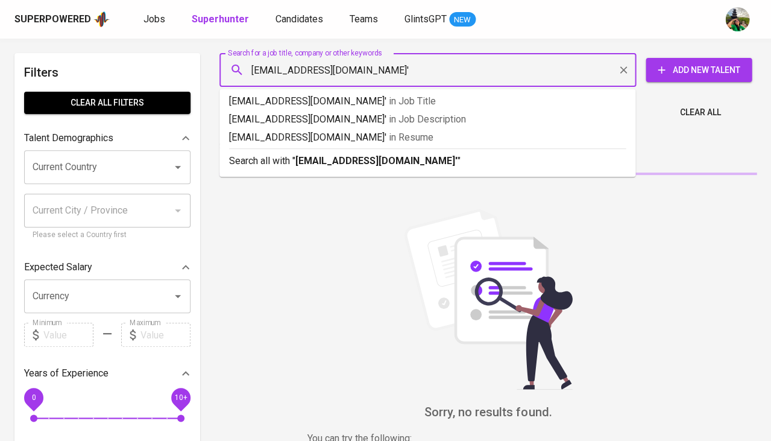
type input "[EMAIL_ADDRESS][DOMAIN_NAME]"
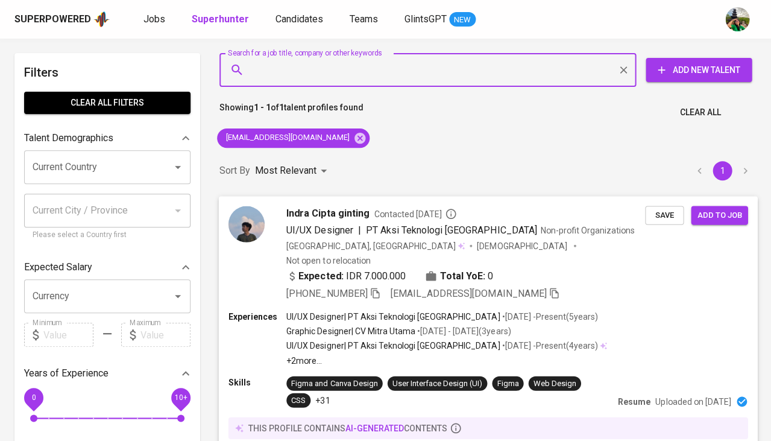
click at [657, 217] on span "Save" at bounding box center [664, 215] width 27 height 14
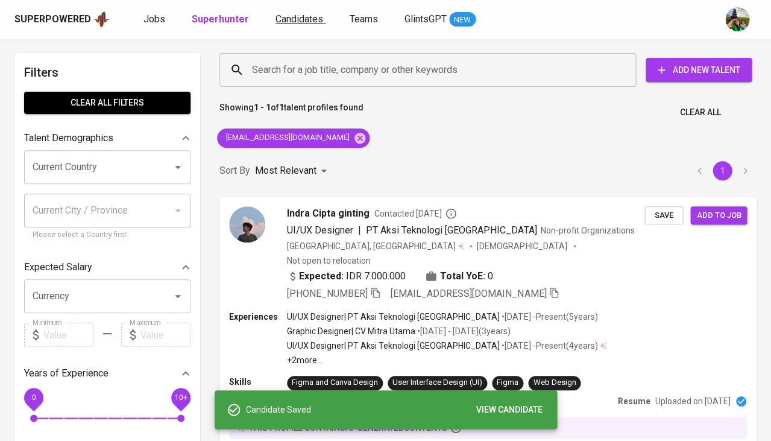
click at [288, 14] on span "Candidates" at bounding box center [300, 18] width 48 height 11
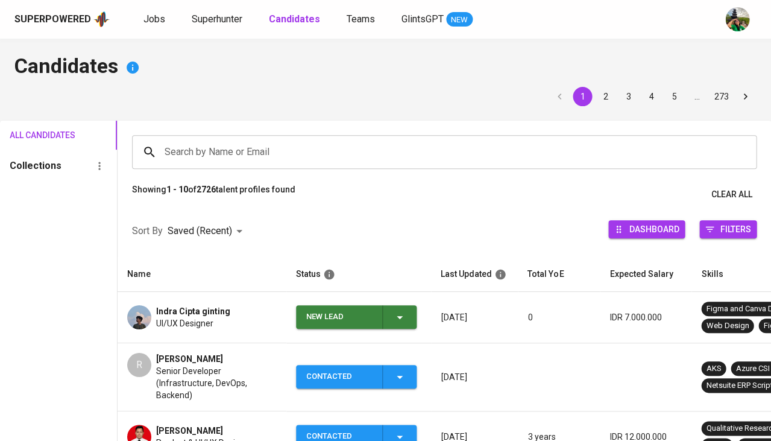
click at [399, 321] on icon "button" at bounding box center [400, 317] width 14 height 14
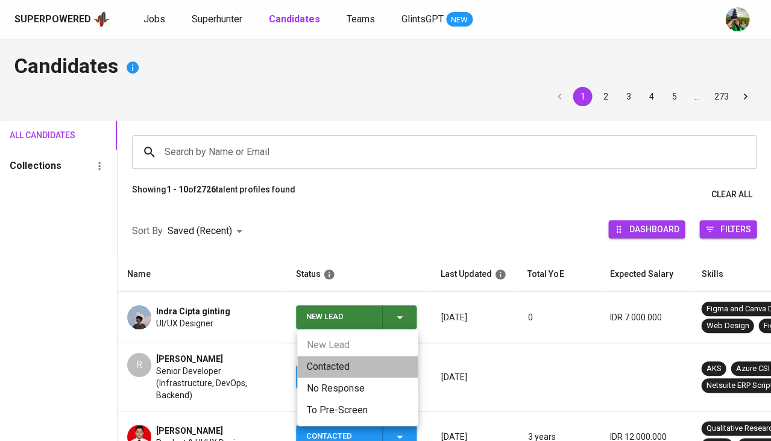
click at [336, 370] on li "Contacted" at bounding box center [357, 367] width 121 height 22
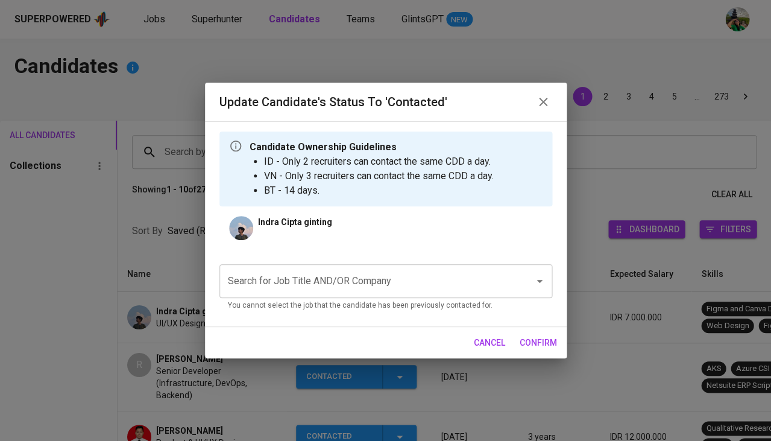
click at [340, 279] on input "Search for Job Title AND/OR Company" at bounding box center [369, 281] width 288 height 23
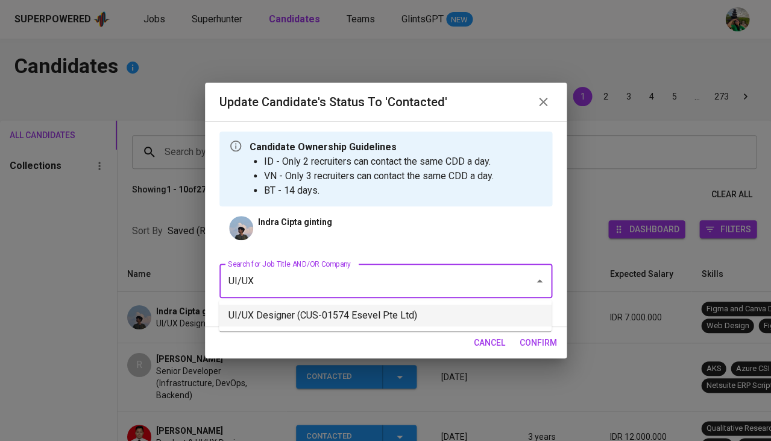
click at [365, 314] on li "UI/UX Designer (CUS-01574 Esevel Pte Ltd)" at bounding box center [385, 316] width 333 height 22
type input "UI/UX"
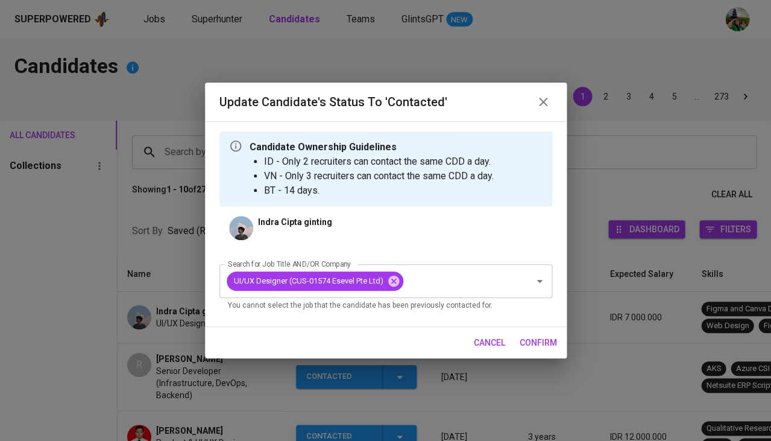
click at [532, 341] on span "confirm" at bounding box center [538, 342] width 37 height 15
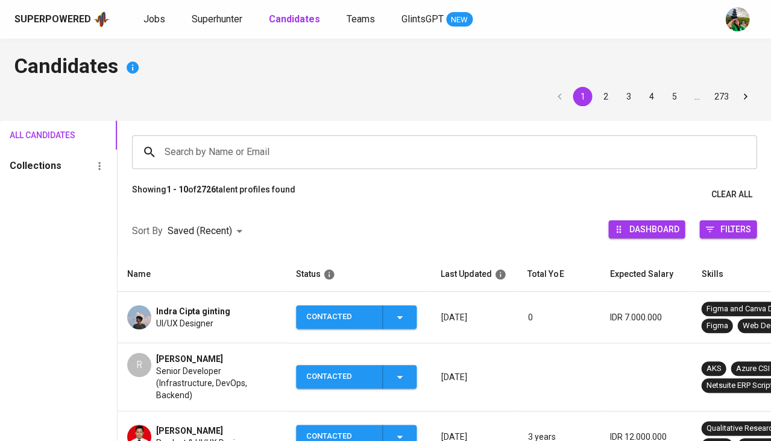
click at [193, 309] on span "Indra Cipta ginting" at bounding box center [193, 311] width 74 height 12
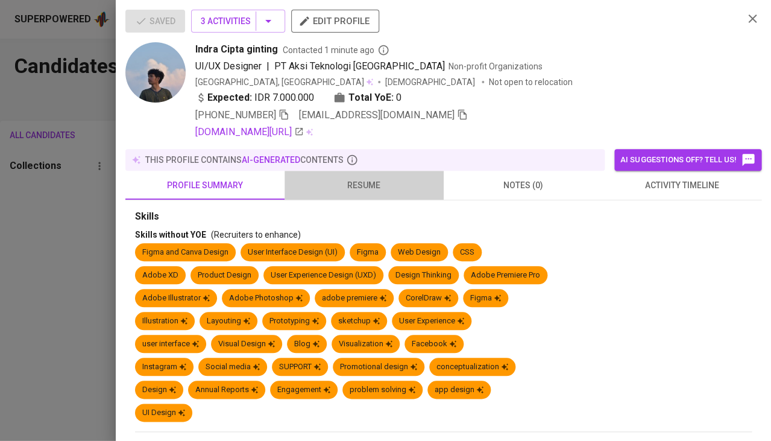
click at [351, 178] on span "resume" at bounding box center [364, 185] width 145 height 15
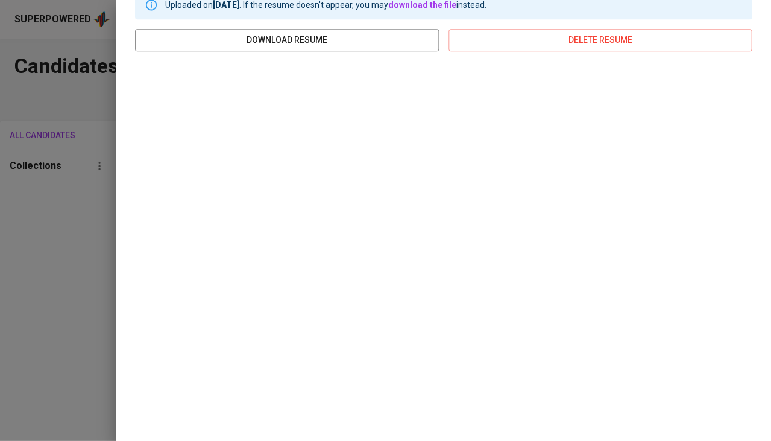
scroll to position [218, 0]
